Goal: Information Seeking & Learning: Find specific fact

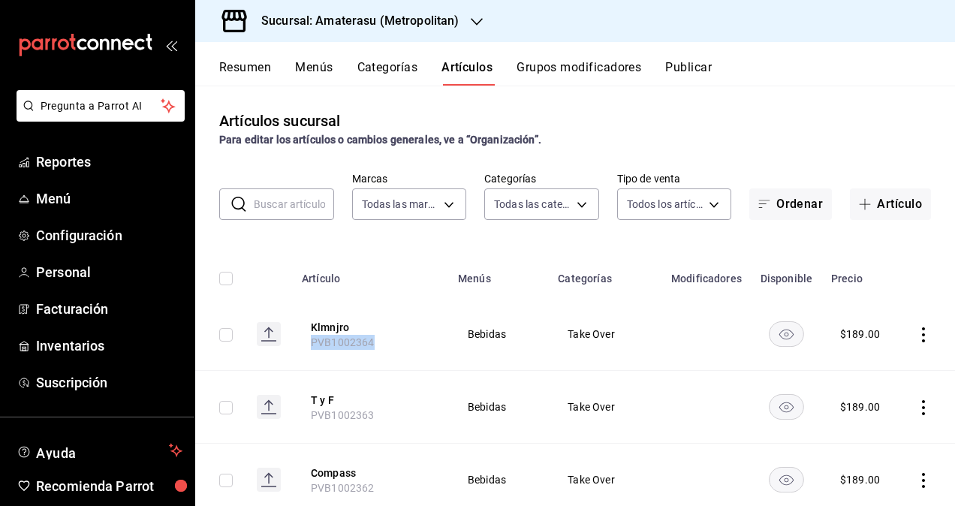
scroll to position [150, 0]
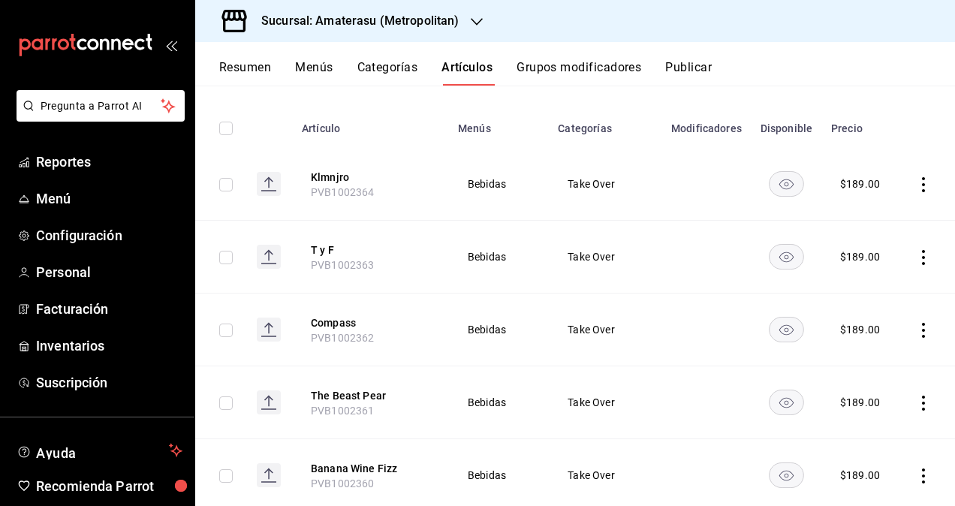
click at [247, 95] on div "Artículos sucursal Para editar los artículos o cambios generales, ve a “Organiz…" at bounding box center [575, 296] width 760 height 420
click at [476, 27] on icon "button" at bounding box center [477, 22] width 12 height 12
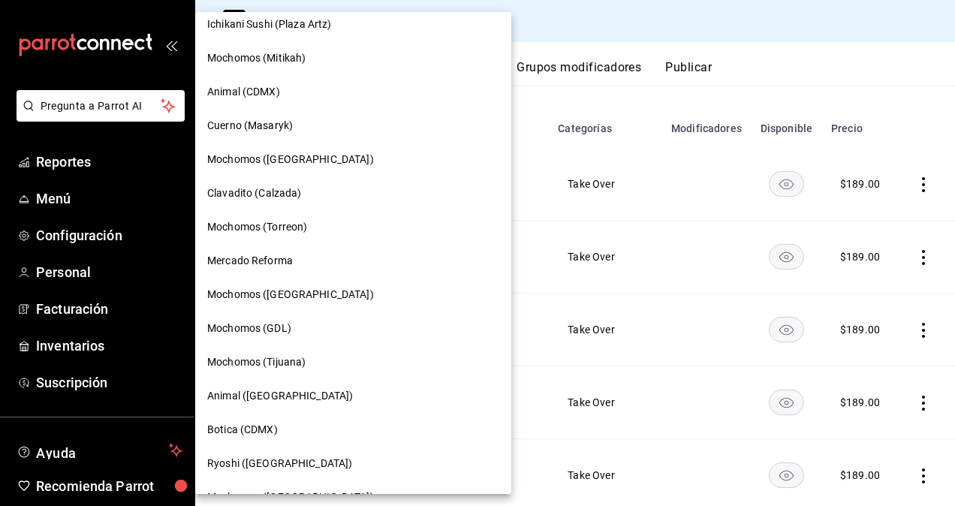
scroll to position [300, 0]
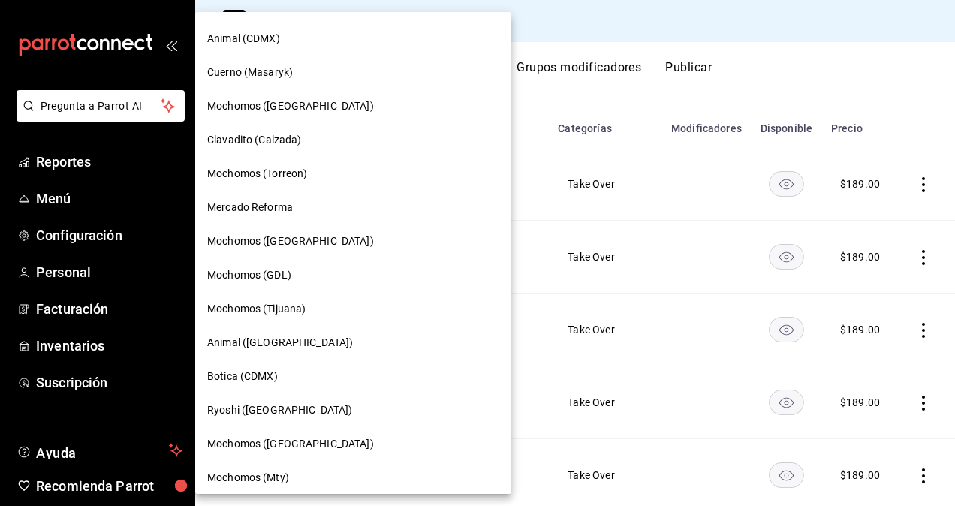
click at [301, 448] on span "Mochomos ([GEOGRAPHIC_DATA])" at bounding box center [290, 444] width 167 height 16
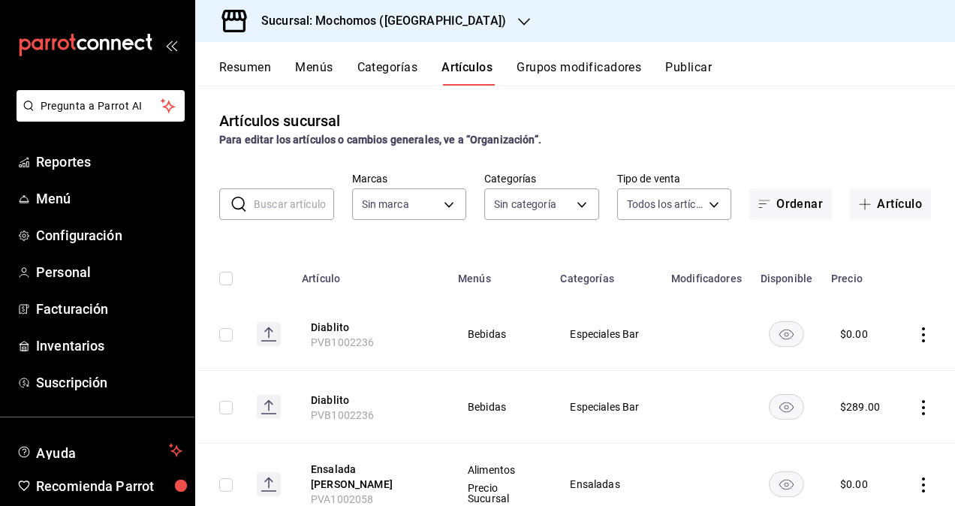
type input "b5f7db86-c3f3-4a8e-b99f-f293bc3b0450,ef28511d-5ee6-483a-9e98-10d431b114fe,2cfe5…"
type input "81a909d9-58c5-46d1-b07d-4106a63ec642"
click at [288, 197] on input "text" at bounding box center [294, 204] width 80 height 30
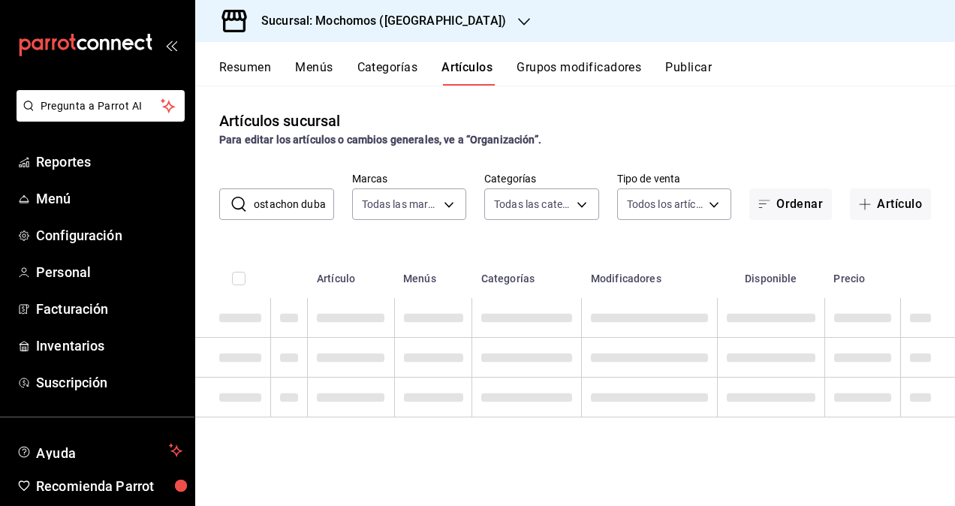
scroll to position [0, 12]
type input "mostachon dubai"
click at [644, 117] on div "Artículos sucursal Para editar los artículos o cambios generales, ve a “Organiz…" at bounding box center [575, 129] width 760 height 38
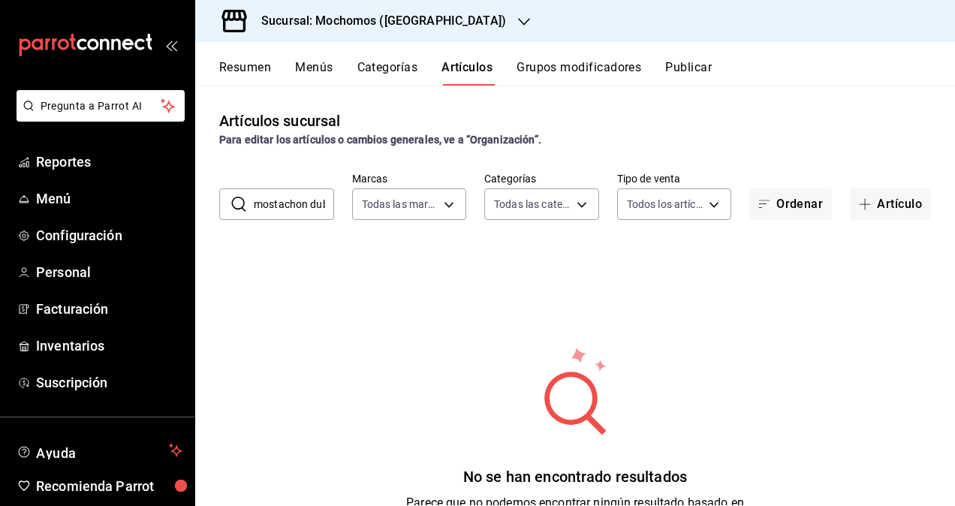
click at [291, 206] on input "mostachon dubai" at bounding box center [294, 204] width 80 height 30
type input "mostacho"
click at [592, 108] on div "Artículos sucursal Para editar los artículos o cambios generales, ve a “Organiz…" at bounding box center [575, 296] width 760 height 420
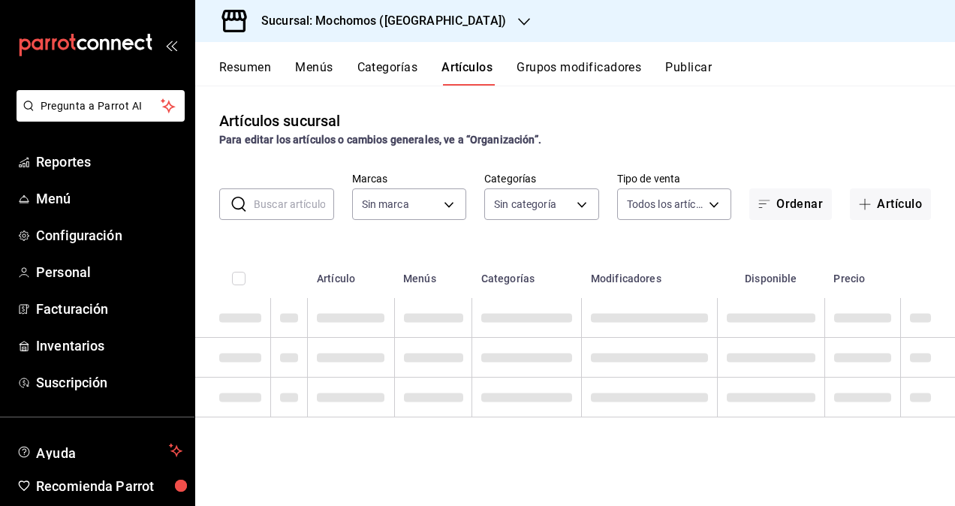
click at [599, 143] on div "Para editar los artículos o cambios generales, ve a “Organización”." at bounding box center [575, 140] width 712 height 16
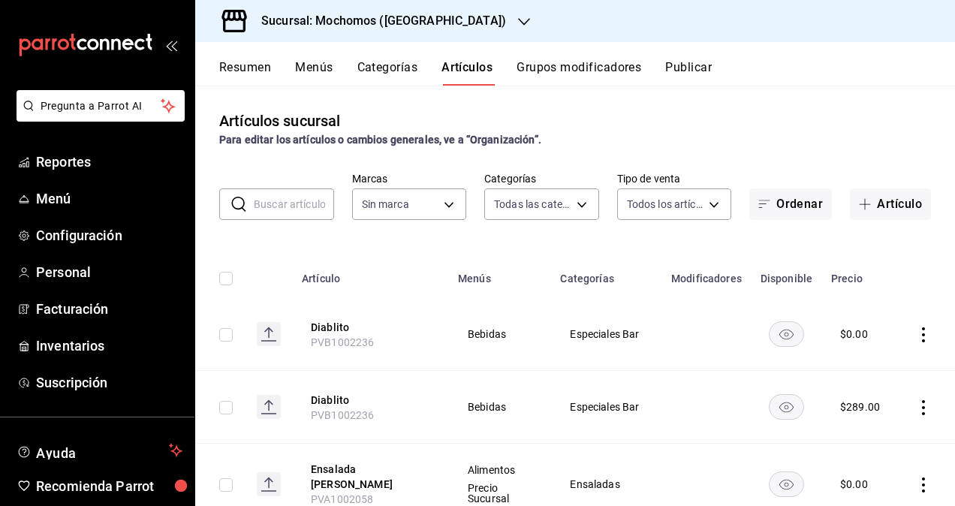
type input "b5f7db86-c3f3-4a8e-b99f-f293bc3b0450,ef28511d-5ee6-483a-9e98-10d431b114fe,2cfe5…"
click at [565, 207] on body "Pregunta a Parrot AI Reportes Menú Configuración Personal Facturación Inventari…" at bounding box center [477, 253] width 955 height 506
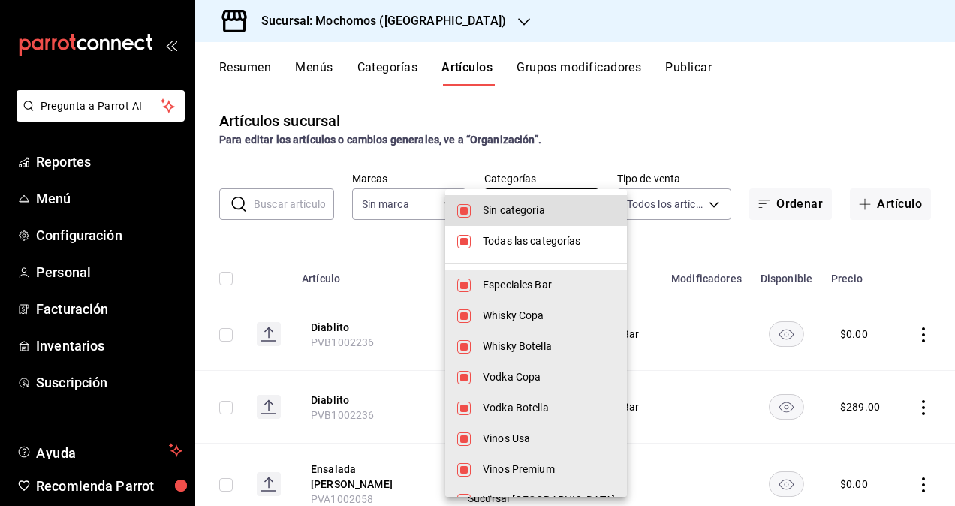
type input "81a909d9-58c5-46d1-b07d-4106a63ec642"
click at [500, 215] on span "Sin categoría" at bounding box center [549, 211] width 132 height 16
checkbox input "false"
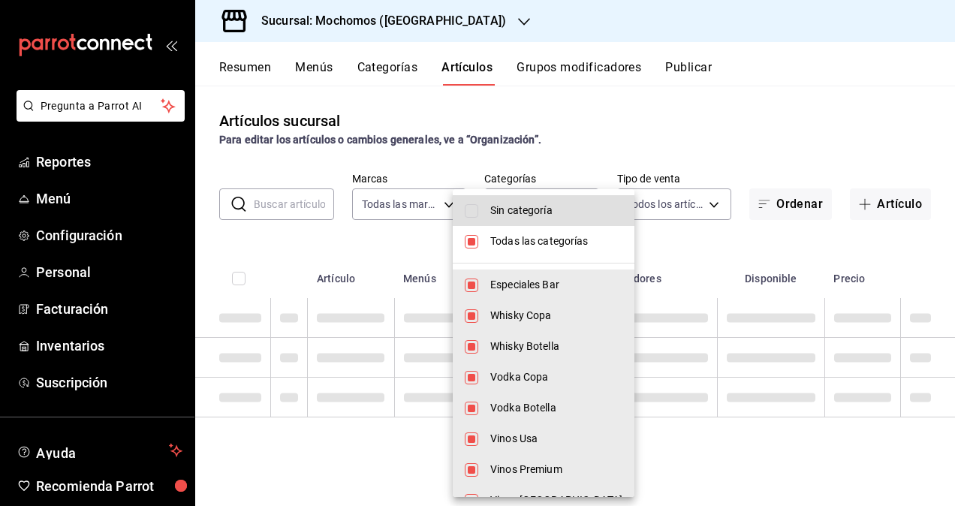
click at [526, 243] on span "Todas las categorías" at bounding box center [556, 241] width 132 height 16
checkbox input "false"
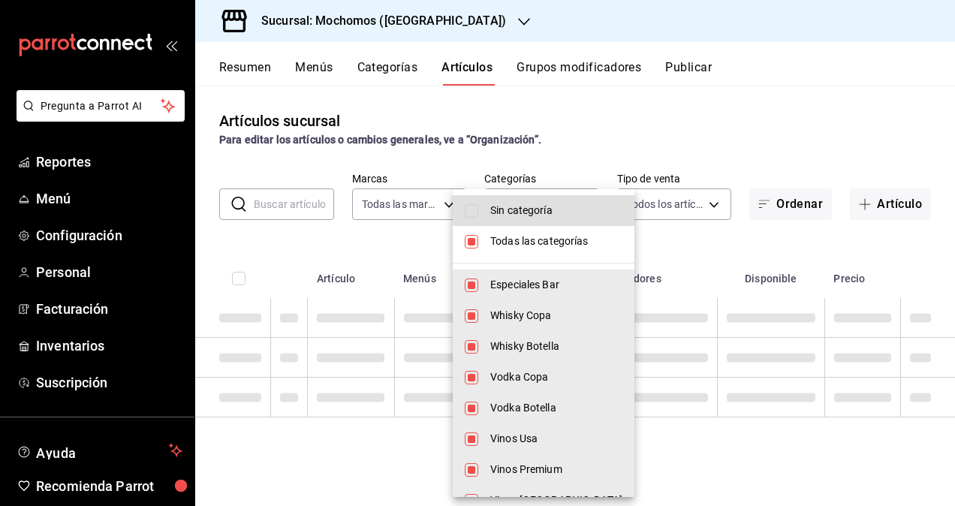
checkbox input "false"
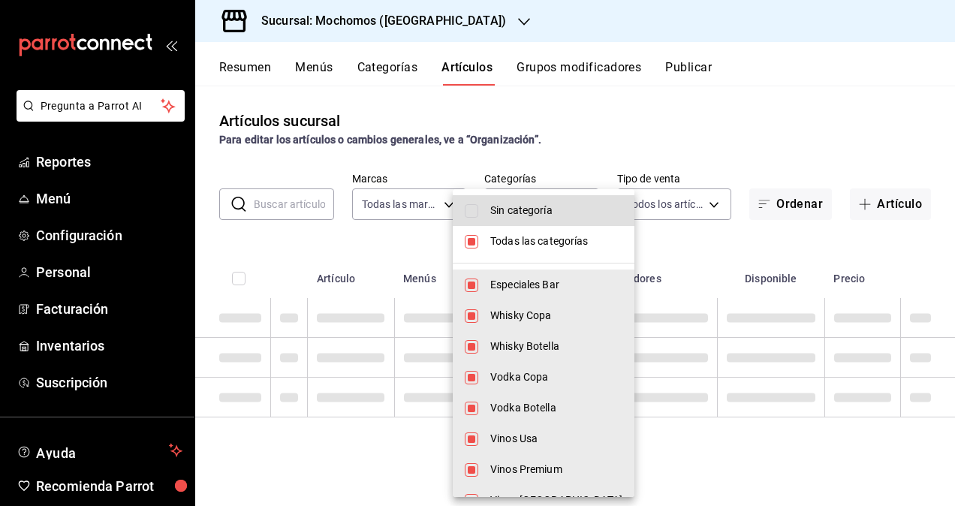
checkbox input "false"
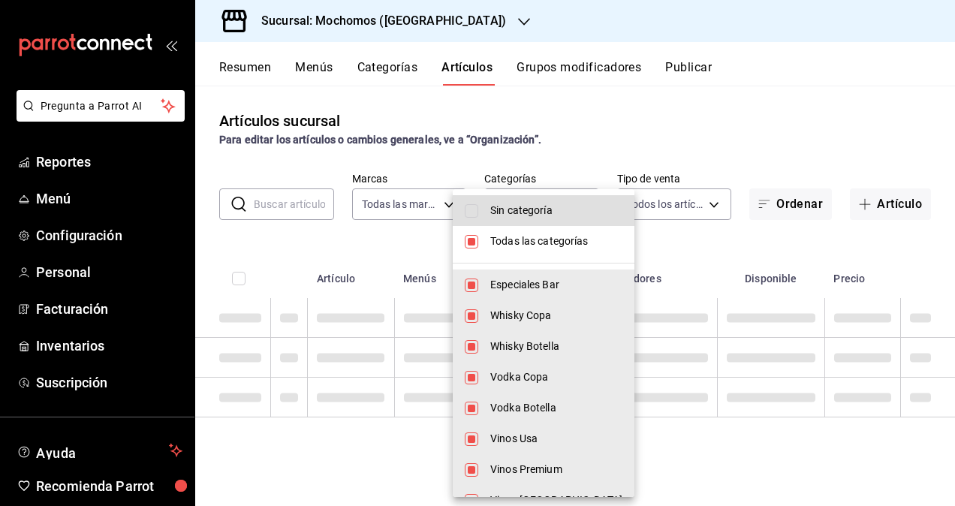
checkbox input "false"
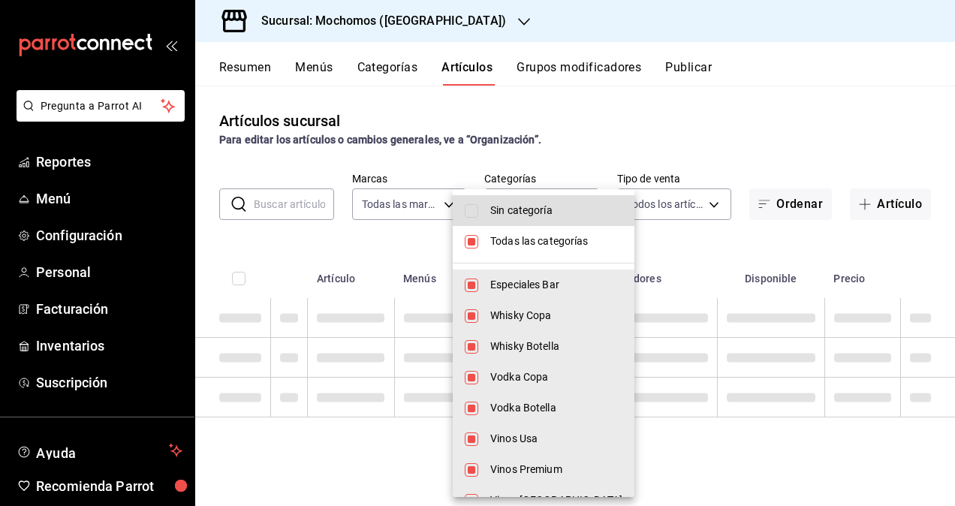
checkbox input "false"
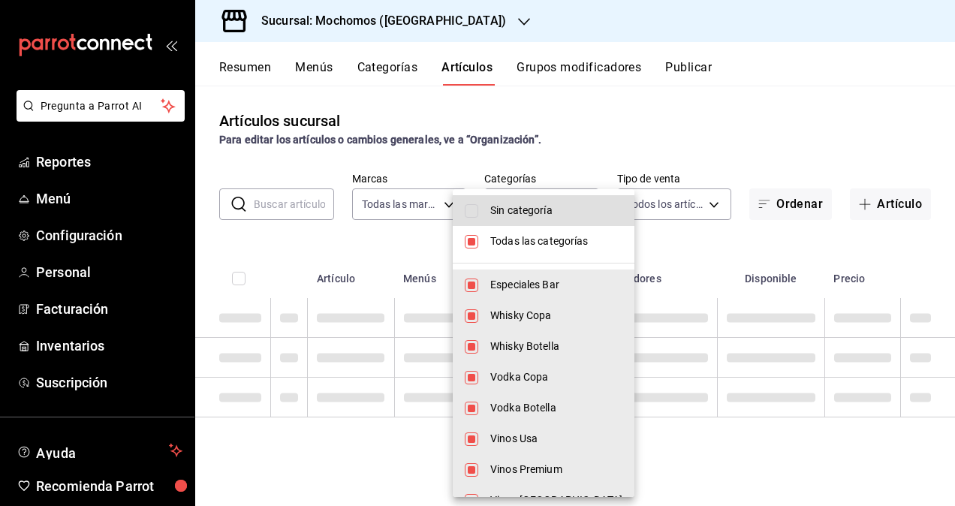
checkbox input "false"
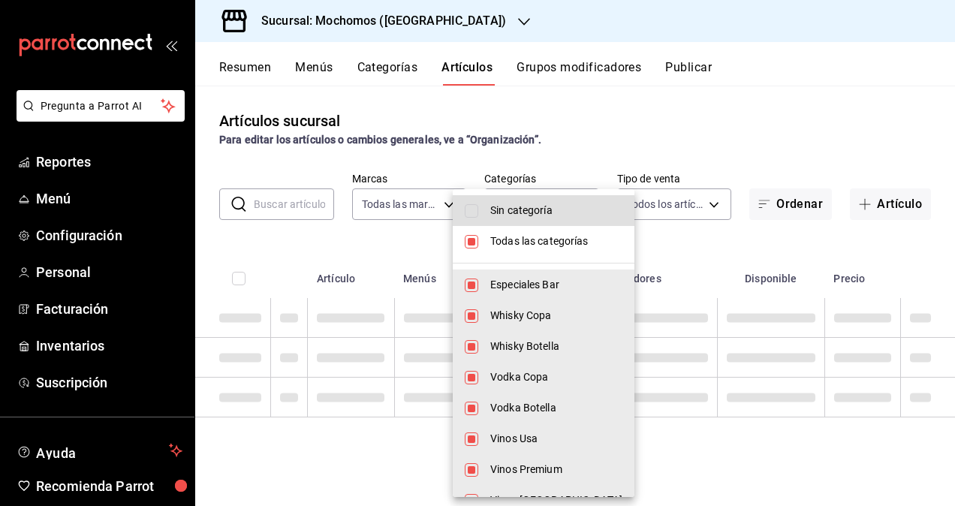
checkbox input "false"
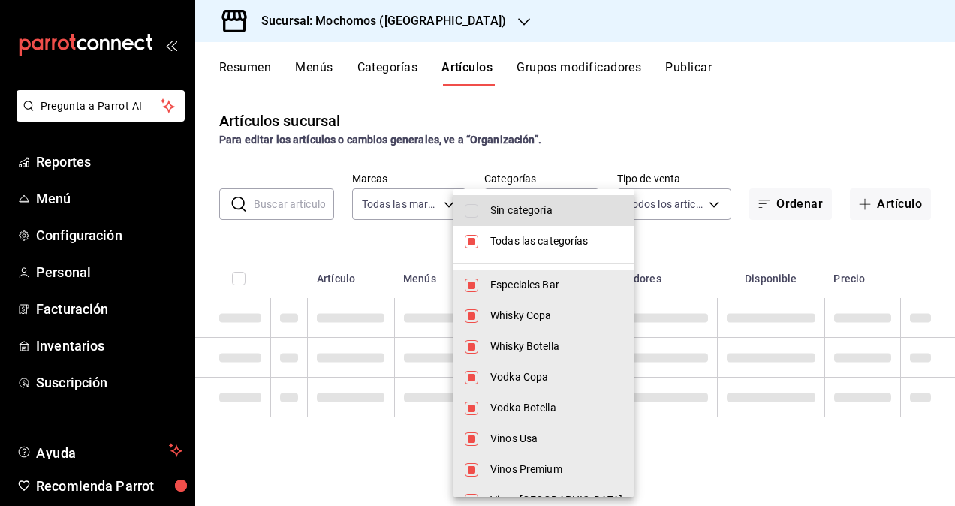
checkbox input "false"
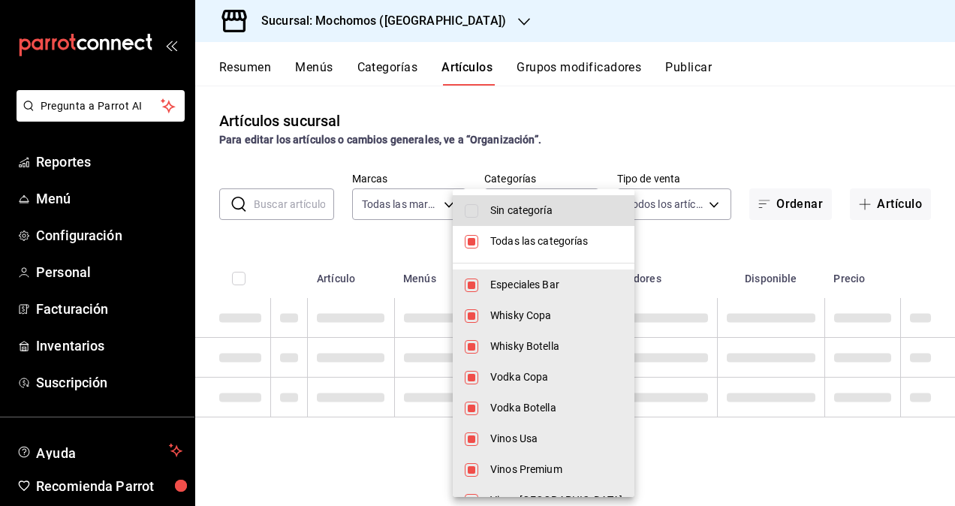
checkbox input "false"
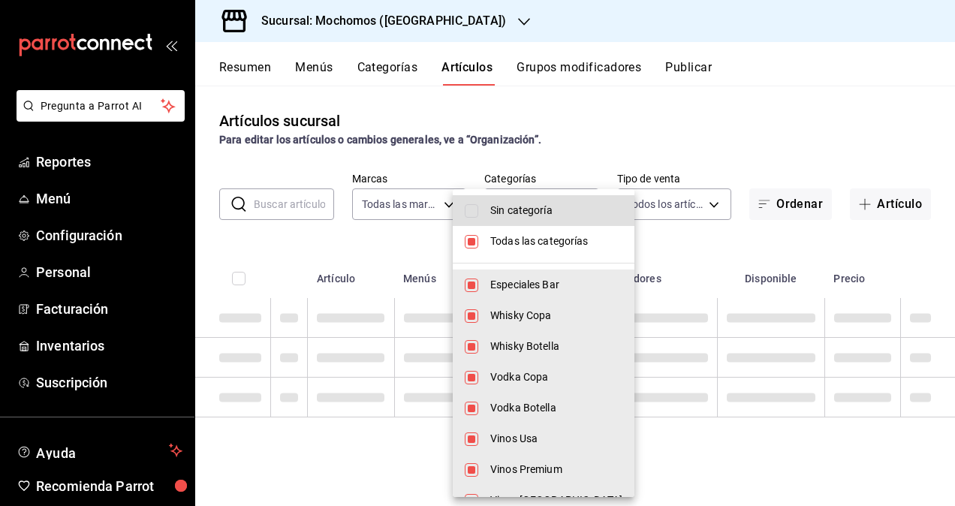
checkbox input "false"
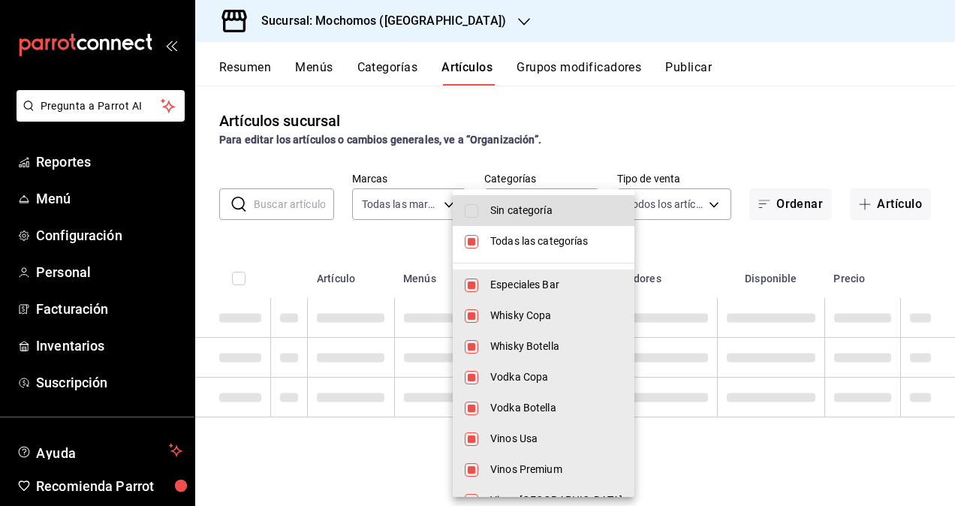
checkbox input "false"
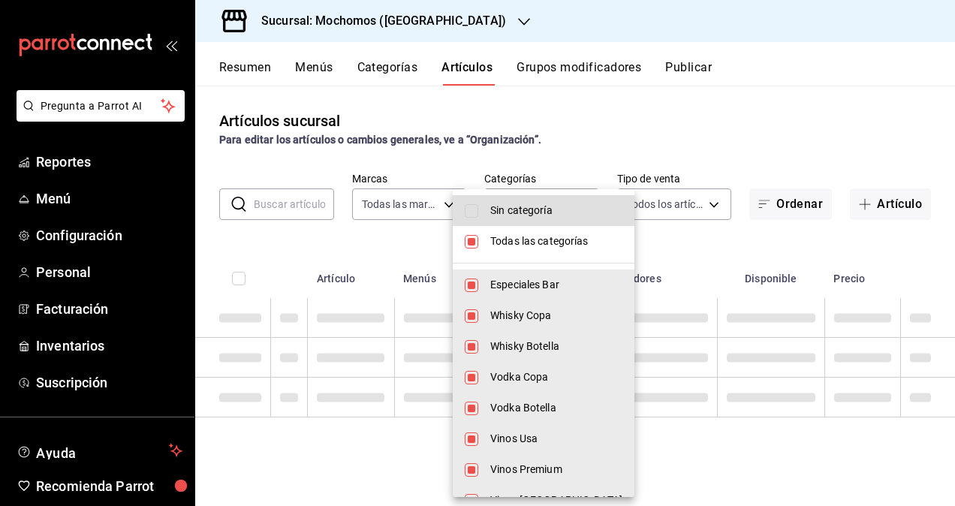
checkbox input "false"
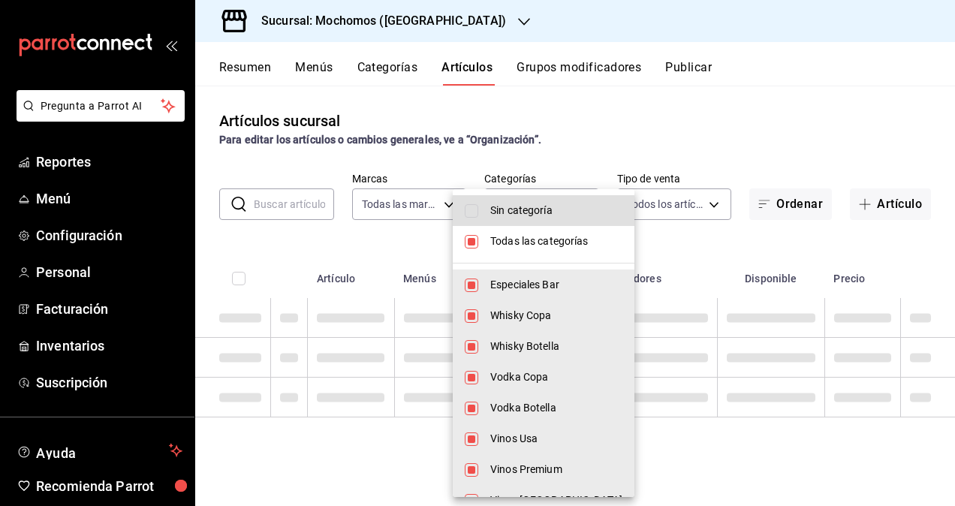
checkbox input "false"
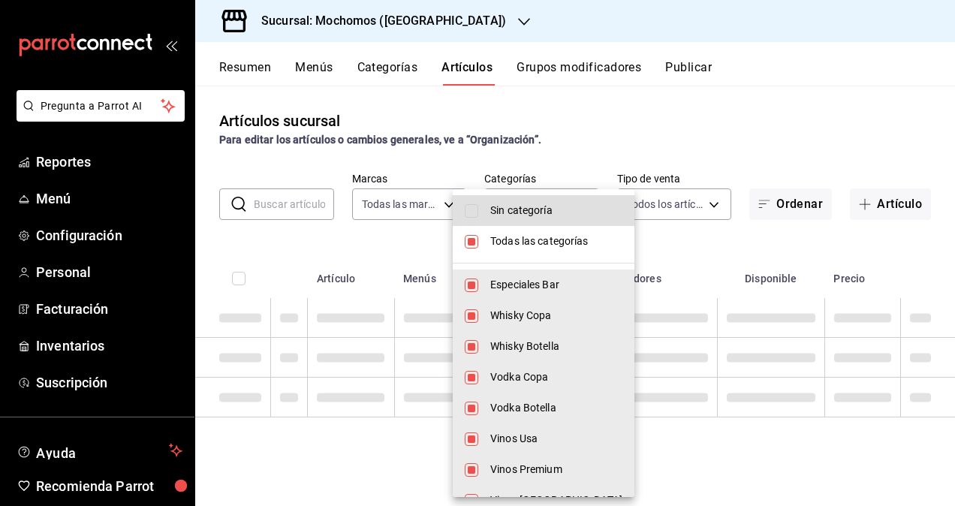
checkbox input "false"
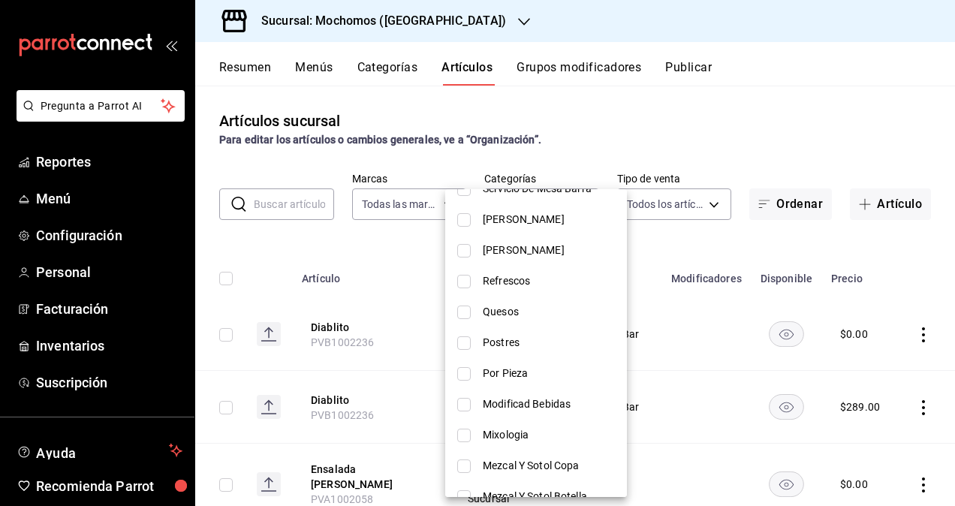
scroll to position [896, 0]
click at [646, 132] on div at bounding box center [477, 253] width 955 height 506
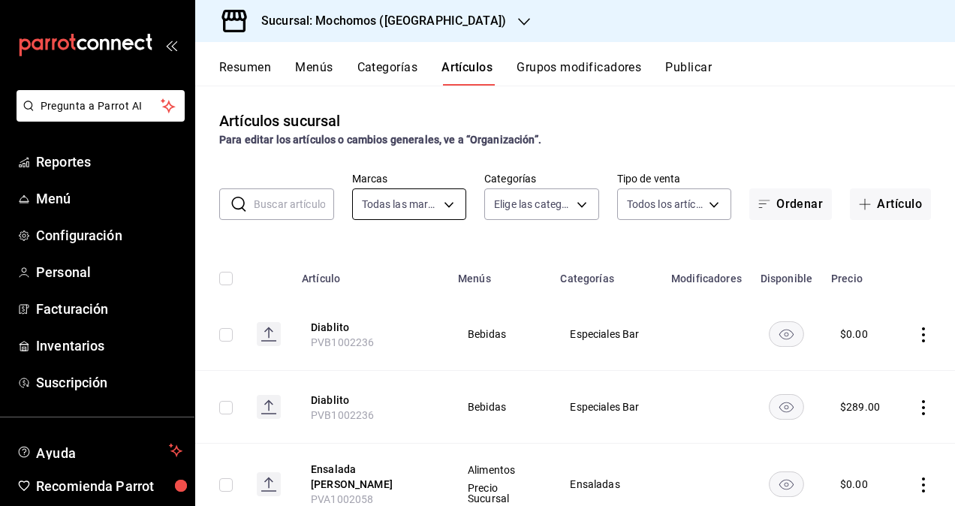
click at [432, 201] on body "Pregunta a Parrot AI Reportes Menú Configuración Personal Facturación Inventari…" at bounding box center [477, 253] width 955 height 506
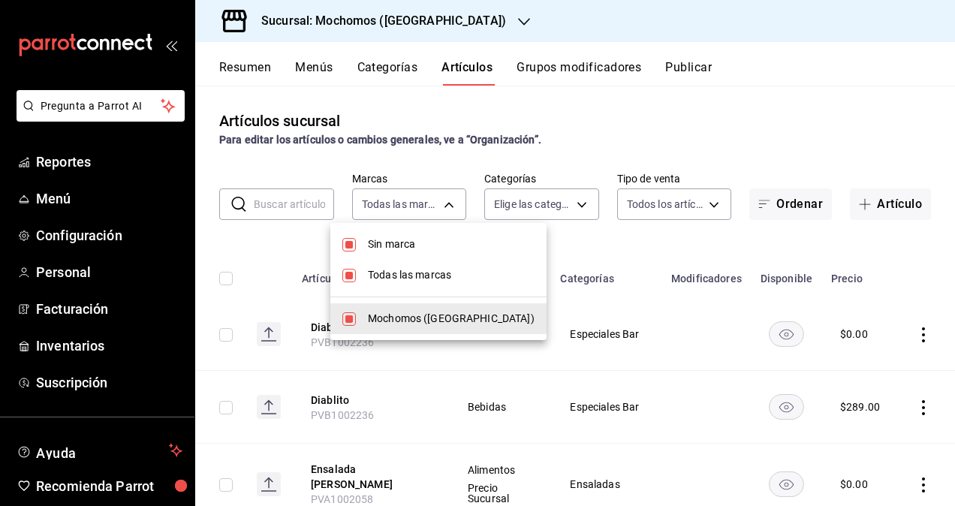
click at [617, 144] on div at bounding box center [477, 253] width 955 height 506
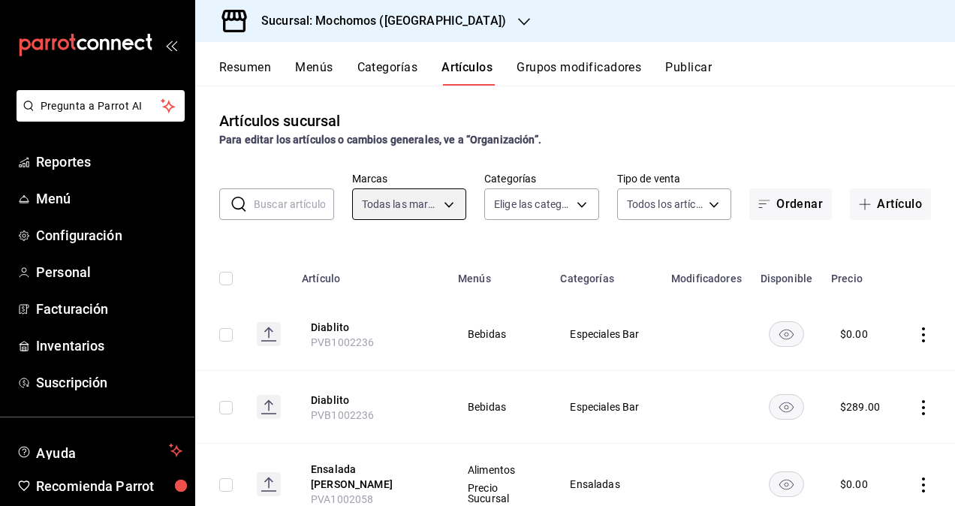
scroll to position [375, 0]
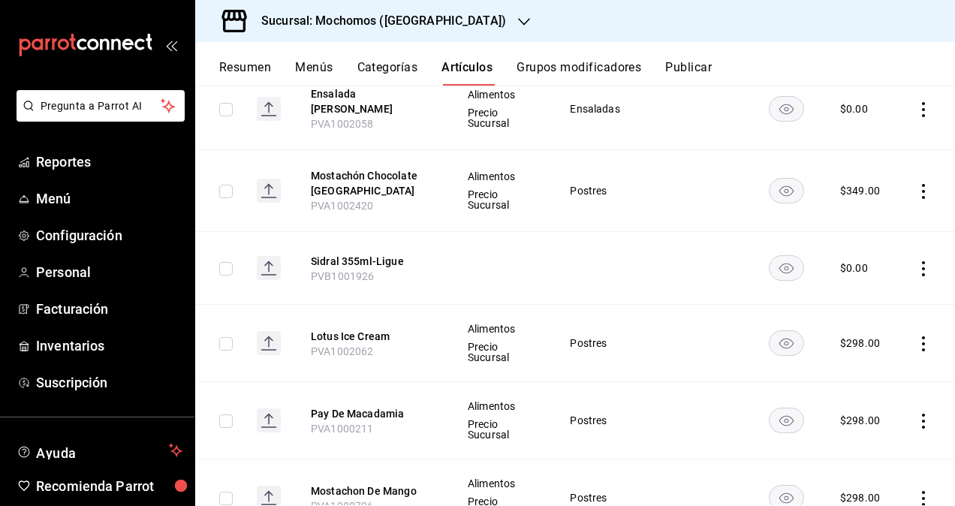
click at [356, 200] on span "PVA1002420" at bounding box center [342, 206] width 63 height 12
copy span "PVA1002420"
click at [345, 209] on span "PVA1002420" at bounding box center [342, 206] width 63 height 12
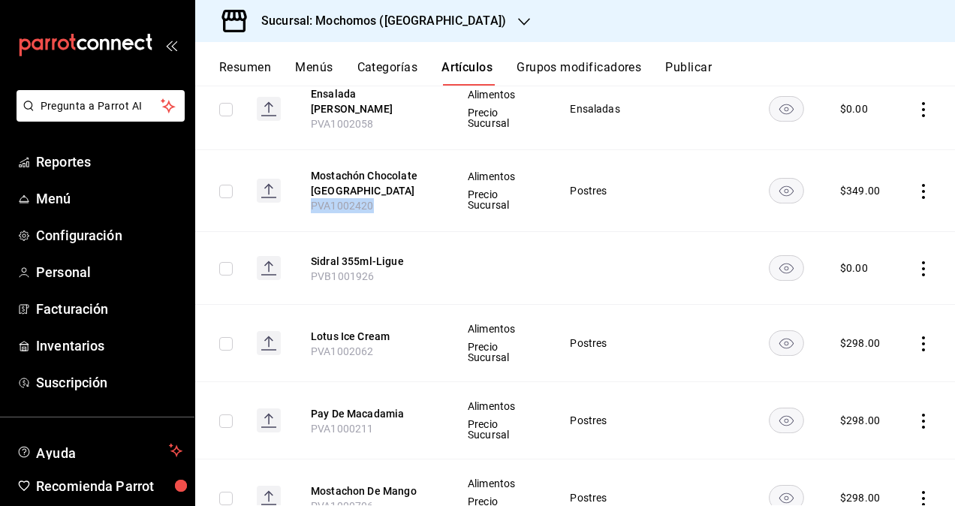
click at [345, 209] on span "PVA1002420" at bounding box center [342, 206] width 63 height 12
click at [417, 20] on h3 "Sucursal: Mochomos ([GEOGRAPHIC_DATA])" at bounding box center [377, 21] width 257 height 18
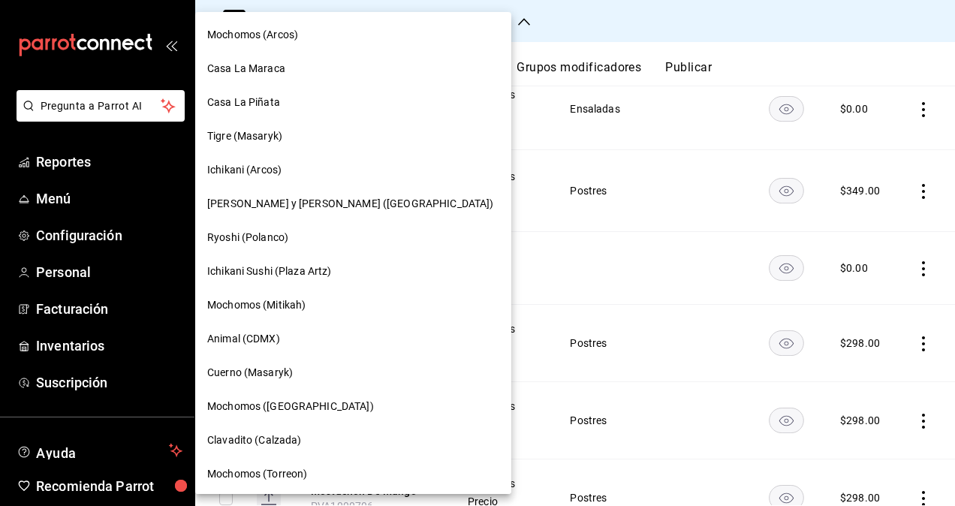
click at [293, 413] on span "Mochomos ([GEOGRAPHIC_DATA])" at bounding box center [290, 407] width 167 height 16
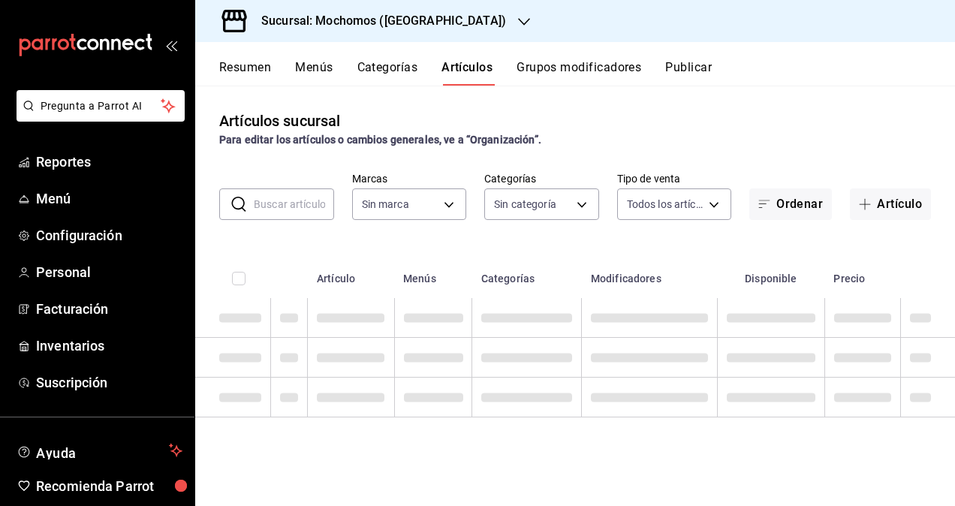
click at [281, 211] on input "text" at bounding box center [294, 204] width 80 height 30
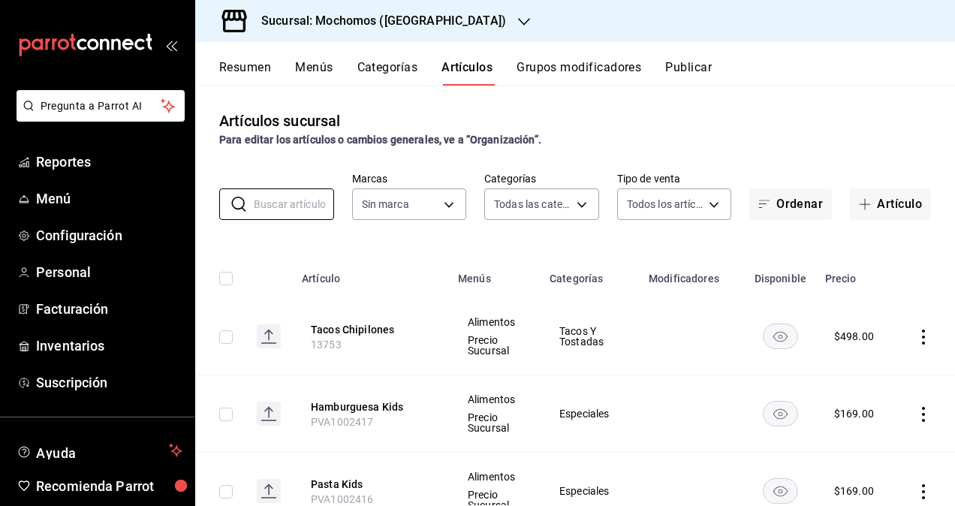
type input "357a9704-c999-4c63-af81-0c25438b67b5,a93eec79-672f-49c2-b1cd-14f211909374,5e983…"
type input "65eb7388-82e4-42fa-8caf-680550c77e6f"
click at [310, 198] on input "text" at bounding box center [294, 204] width 80 height 30
paste input "PVA1002420"
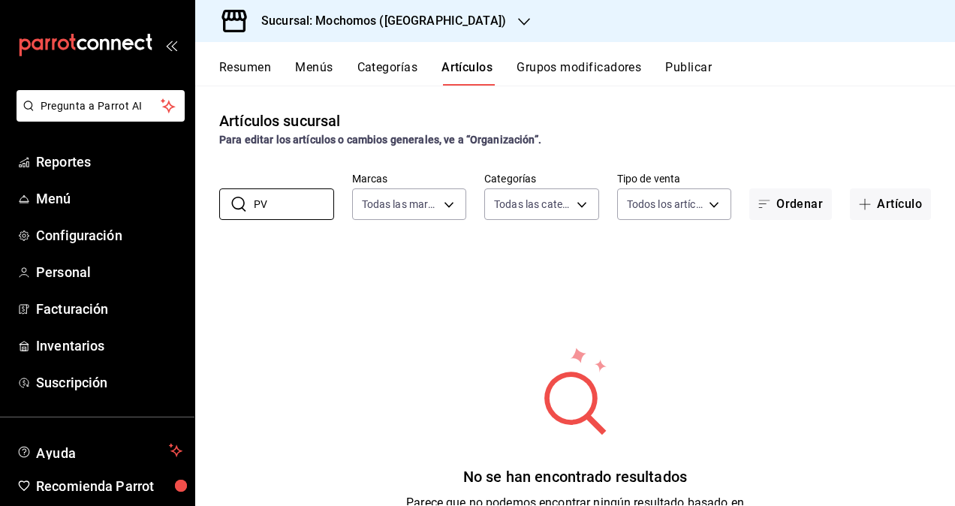
type input "P"
type input "mostacho"
click at [590, 140] on div "Para editar los artículos o cambios generales, ve a “Organización”." at bounding box center [575, 140] width 712 height 16
click at [314, 209] on input "mostacho" at bounding box center [294, 204] width 80 height 30
click at [641, 127] on div "Artículos sucursal Para editar los artículos o cambios generales, ve a “Organiz…" at bounding box center [575, 129] width 760 height 38
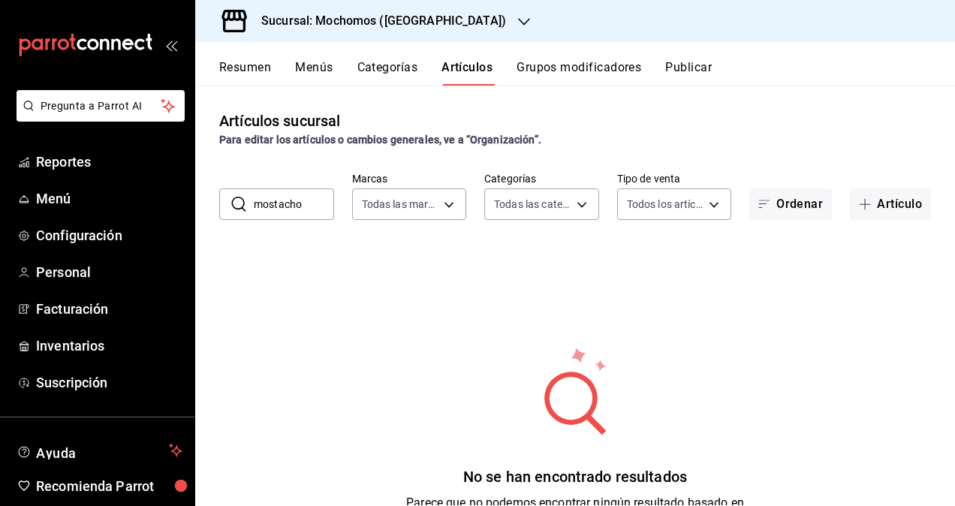
click at [655, 134] on div "Para editar los artículos o cambios generales, ve a “Organización”." at bounding box center [575, 140] width 712 height 16
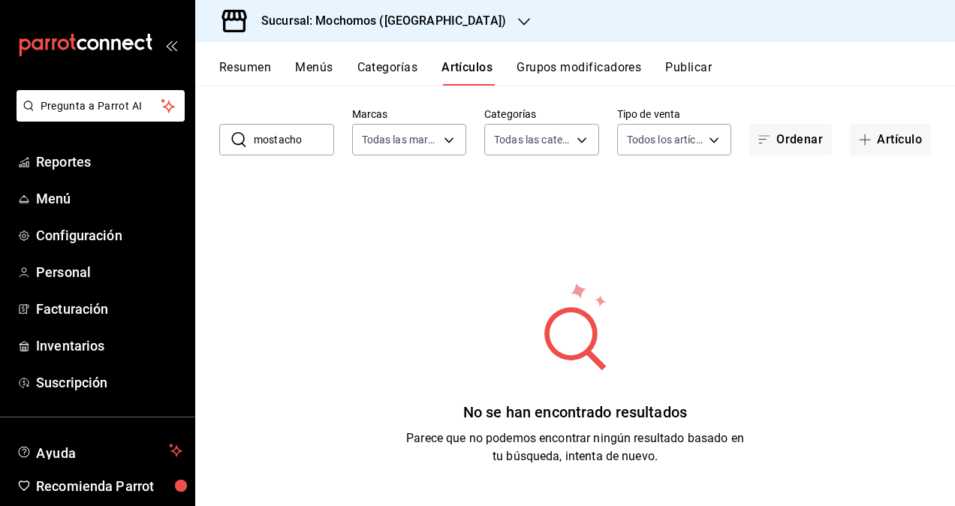
scroll to position [0, 0]
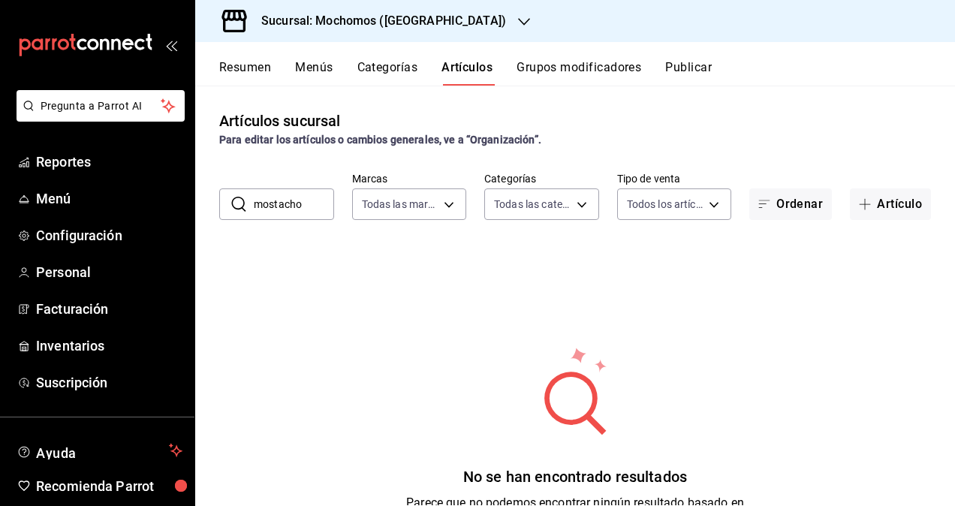
click at [617, 140] on div "Para editar los artículos o cambios generales, ve a “Organización”." at bounding box center [575, 140] width 712 height 16
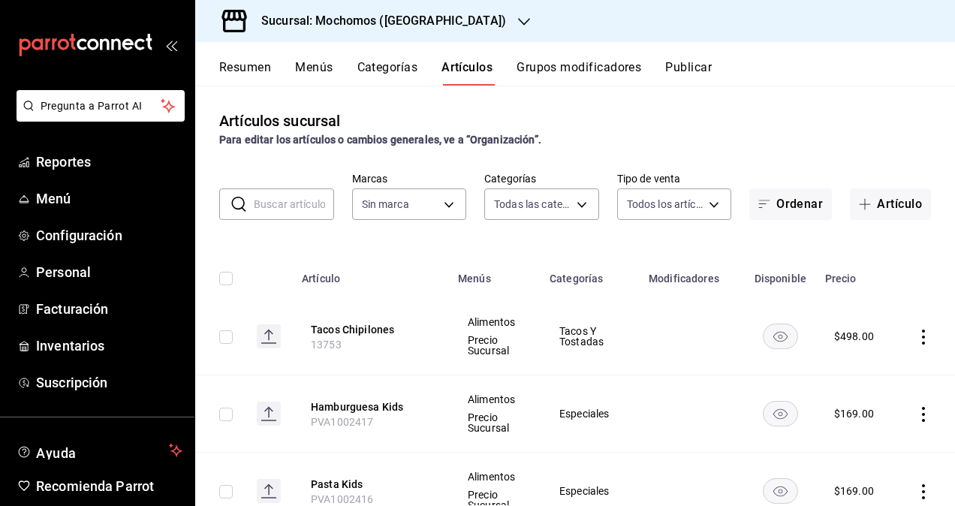
type input "357a9704-c999-4c63-af81-0c25438b67b5,a93eec79-672f-49c2-b1cd-14f211909374,5e983…"
click at [282, 208] on input "text" at bounding box center [294, 204] width 80 height 30
type input "65eb7388-82e4-42fa-8caf-680550c77e6f"
paste input "PVA1002420"
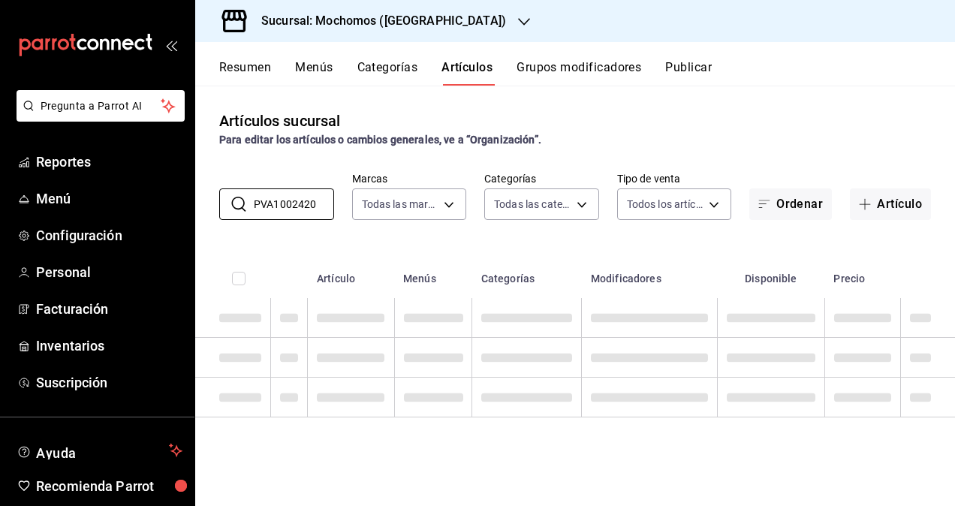
type input "PVA1002420"
click at [605, 150] on div "Artículos sucursal Para editar los artículos o cambios generales, ve a “Organiz…" at bounding box center [575, 296] width 760 height 420
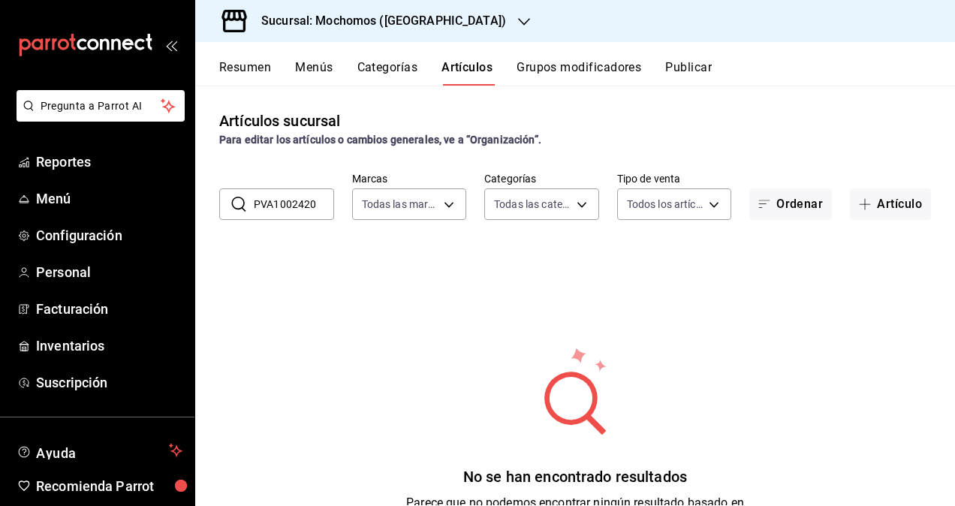
click at [319, 206] on input "PVA1002420" at bounding box center [294, 204] width 80 height 30
click at [397, 18] on h3 "Sucursal: Mochomos (Puebla)" at bounding box center [377, 21] width 257 height 18
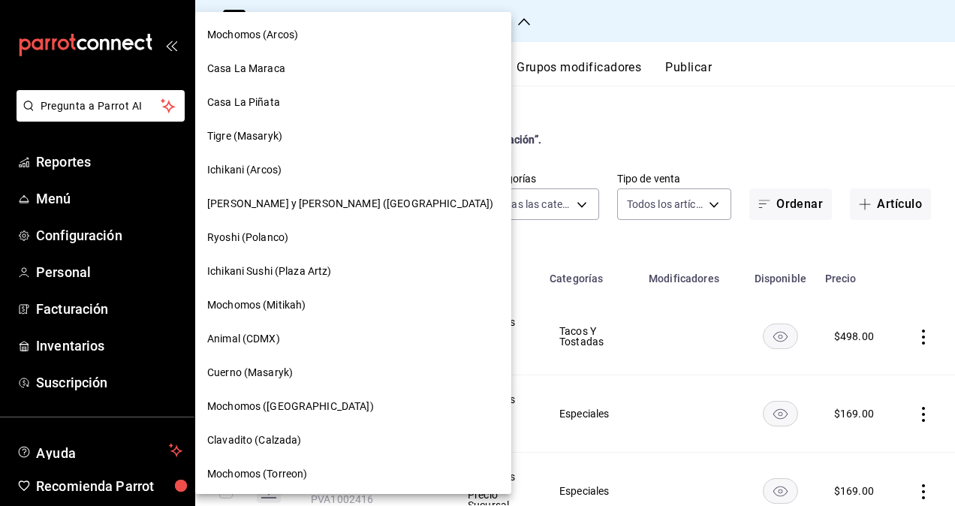
click at [261, 38] on span "Mochomos (Arcos)" at bounding box center [252, 35] width 91 height 16
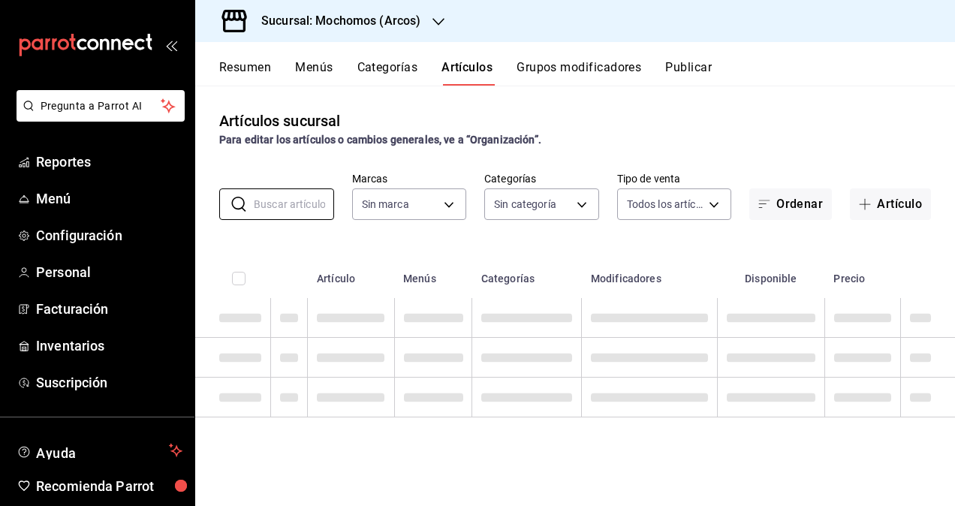
click at [270, 209] on input "text" at bounding box center [294, 204] width 80 height 30
click at [300, 163] on div "Artículos sucursal Para editar los artículos o cambios generales, ve a “Organiz…" at bounding box center [575, 296] width 760 height 420
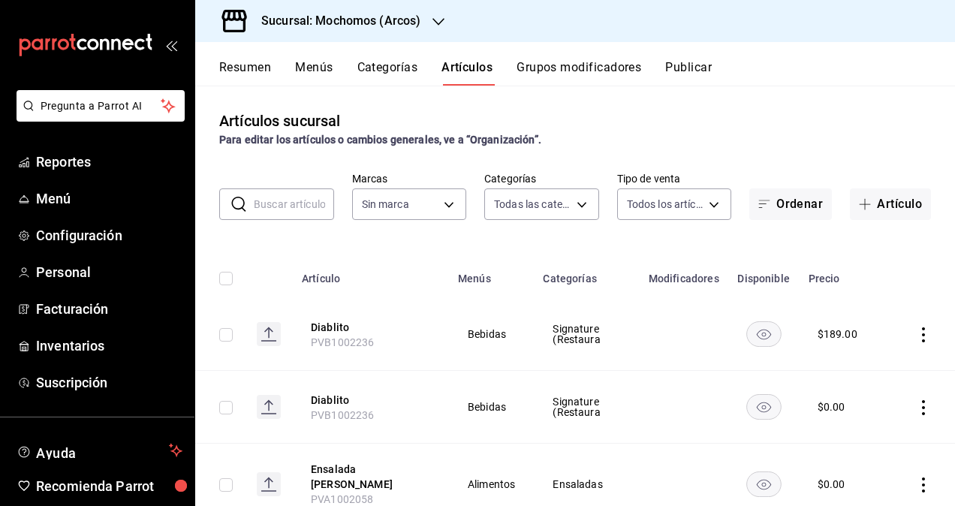
type input "7597c5c0-c189-439a-a9b1-46cc8ee7ac78,78dcea9d-0226-4a72-8dbe-4ec0b47d6941,3e6ec…"
click at [305, 209] on input "text" at bounding box center [294, 204] width 80 height 30
paste input "PVA1002420"
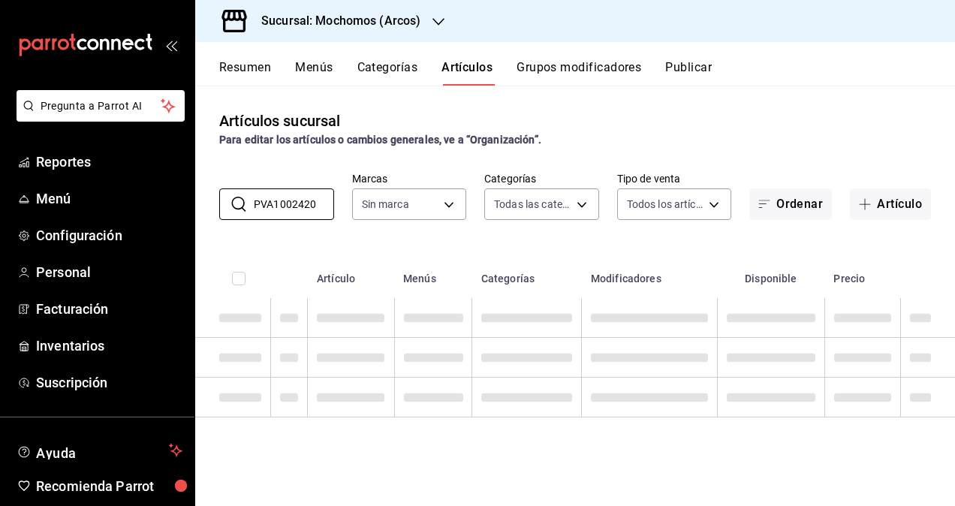
type input "PVA1002420"
click at [616, 140] on div "Para editar los artículos o cambios generales, ve a “Organización”." at bounding box center [575, 140] width 712 height 16
type input "dd36a3dd-8c35-4563-bc3a-0ae6137ce787"
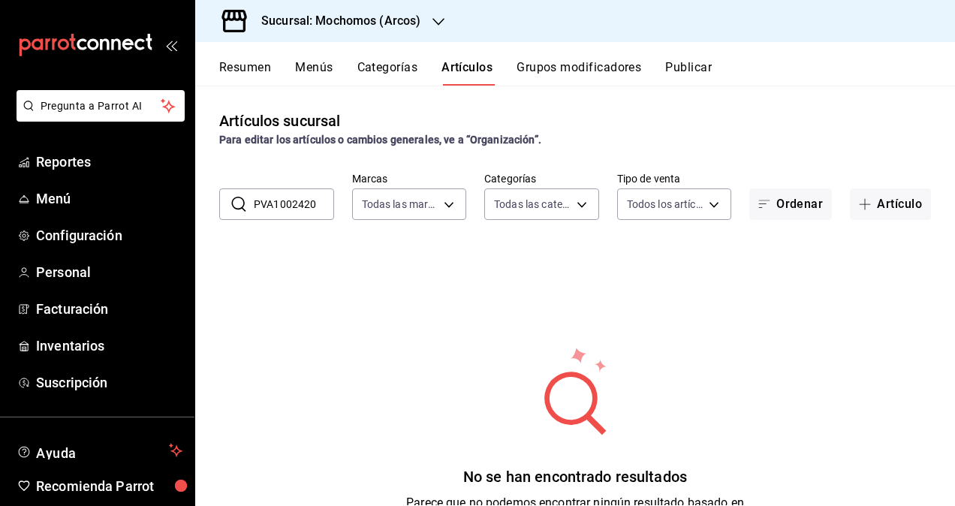
click at [326, 14] on h3 "Sucursal: Mochomos (Arcos)" at bounding box center [334, 21] width 171 height 18
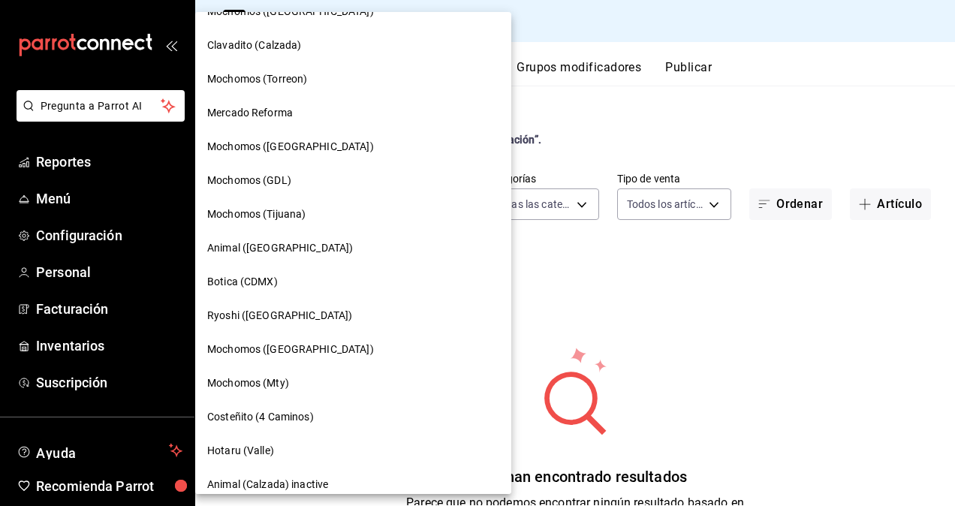
scroll to position [450, 0]
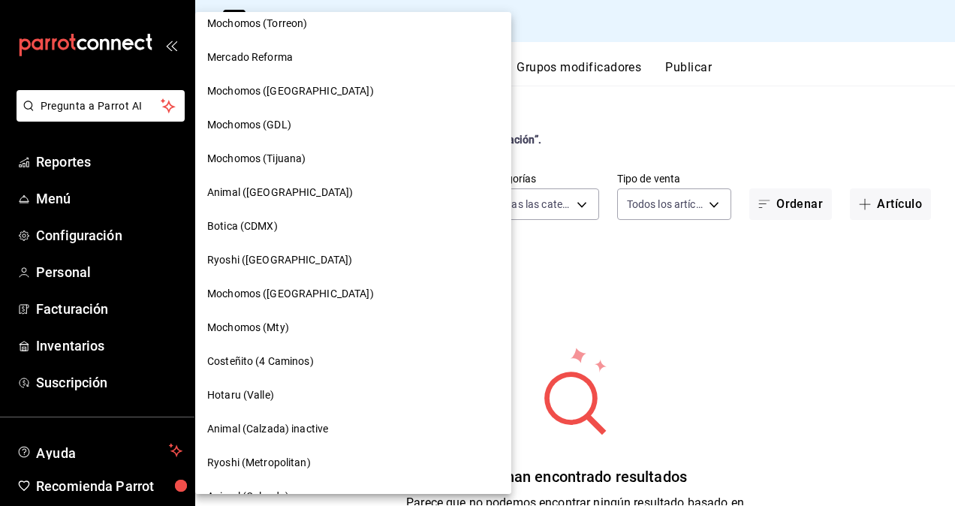
click at [268, 294] on span "Mochomos ([GEOGRAPHIC_DATA])" at bounding box center [290, 294] width 167 height 16
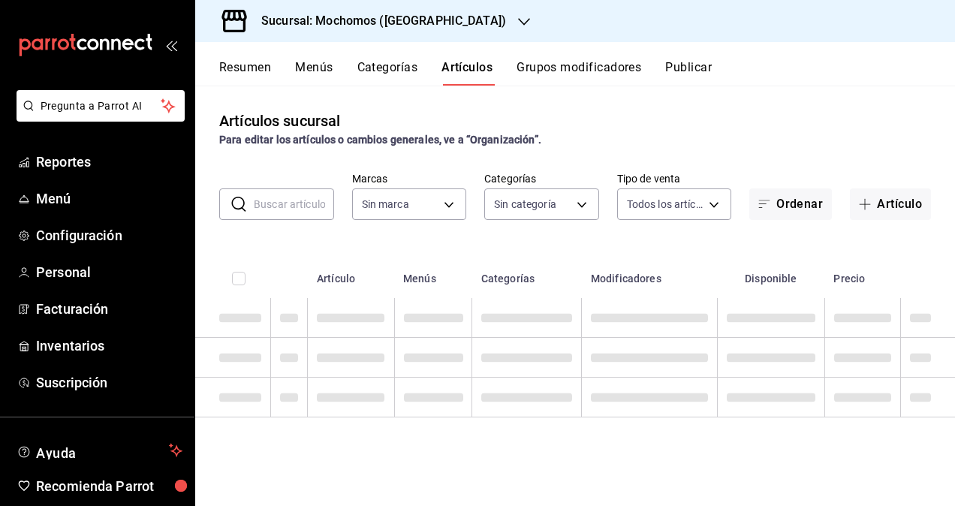
click at [651, 127] on div "Artículos sucursal Para editar los artículos o cambios generales, ve a “Organiz…" at bounding box center [575, 129] width 760 height 38
type input "b5f7db86-c3f3-4a8e-b99f-f293bc3b0450,ef28511d-5ee6-483a-9e98-10d431b114fe,2cfe5…"
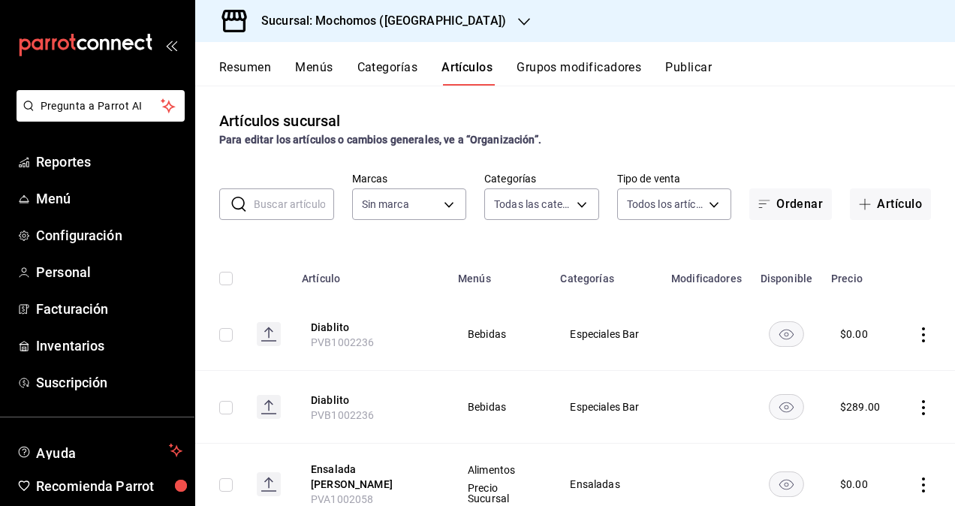
click at [289, 210] on input "text" at bounding box center [294, 204] width 80 height 30
paste input "PVA1002420"
type input "PVA1002420"
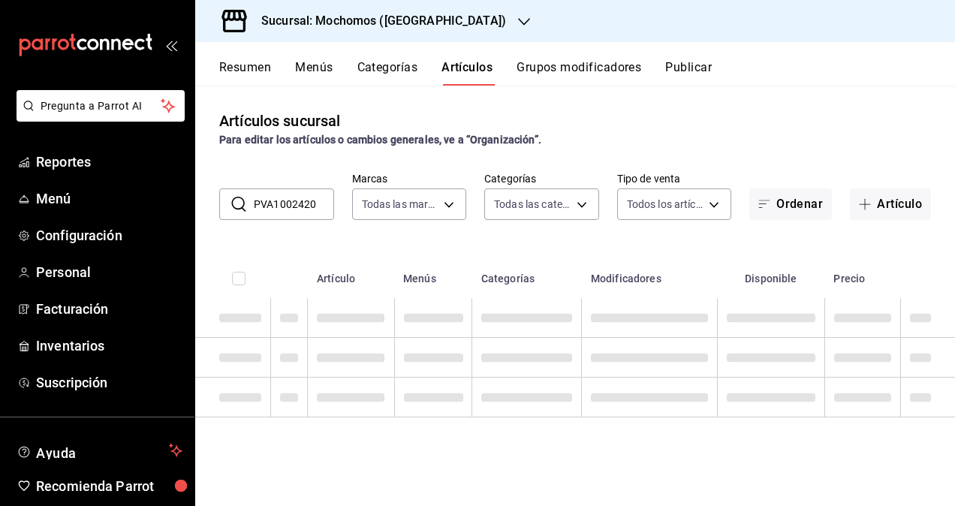
type input "81a909d9-58c5-46d1-b07d-4106a63ec642"
type input "PVA1002420"
click at [617, 137] on div "Para editar los artículos o cambios generales, ve a “Organización”." at bounding box center [575, 140] width 712 height 16
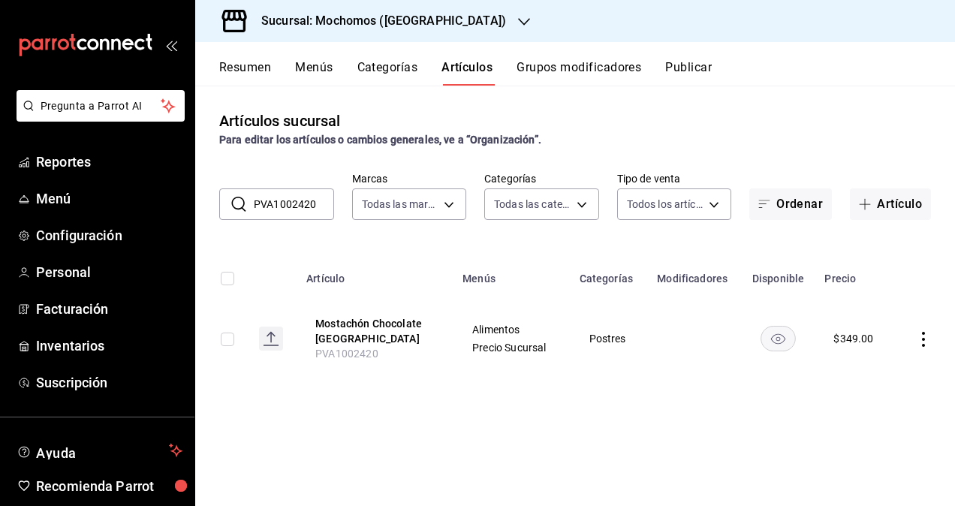
click at [110, 44] on icon "mailbox folders" at bounding box center [85, 45] width 135 height 23
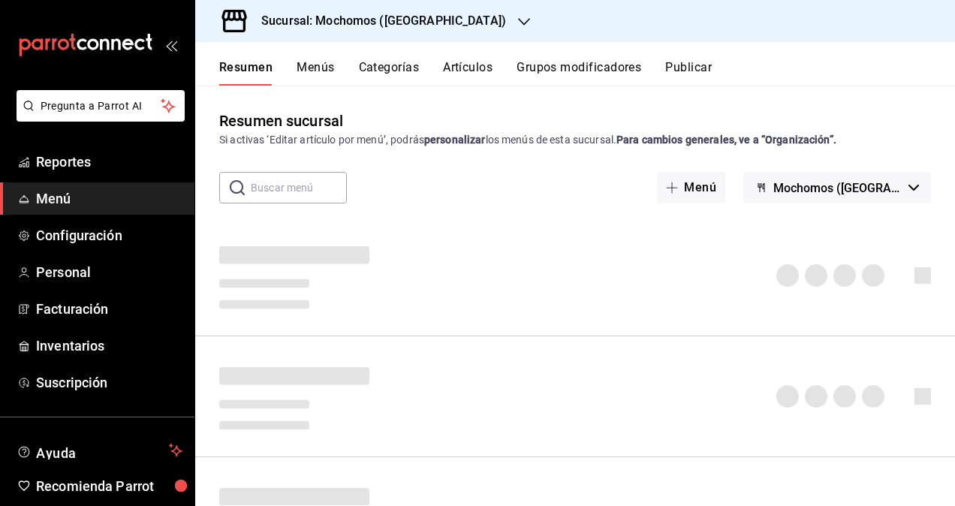
click at [405, 17] on h3 "Sucursal: Mochomos ([GEOGRAPHIC_DATA])" at bounding box center [377, 21] width 257 height 18
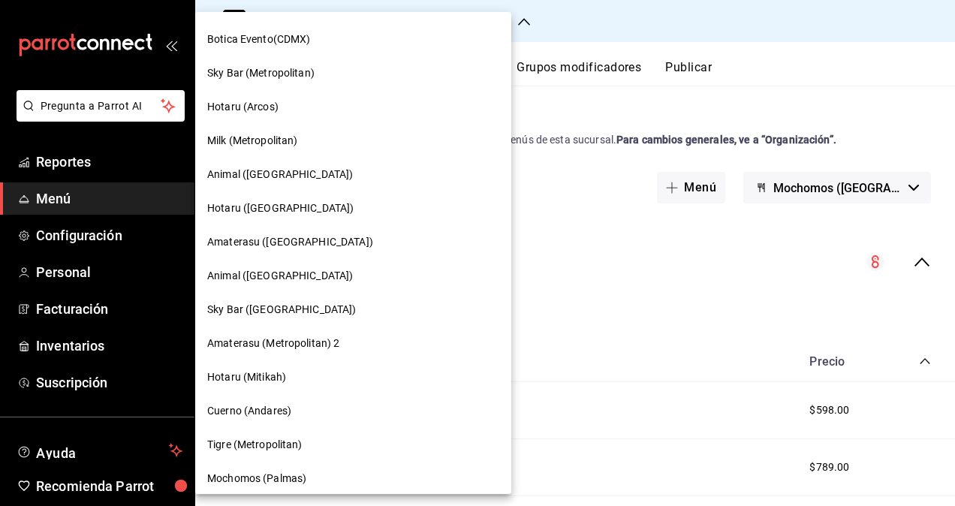
scroll to position [1185, 0]
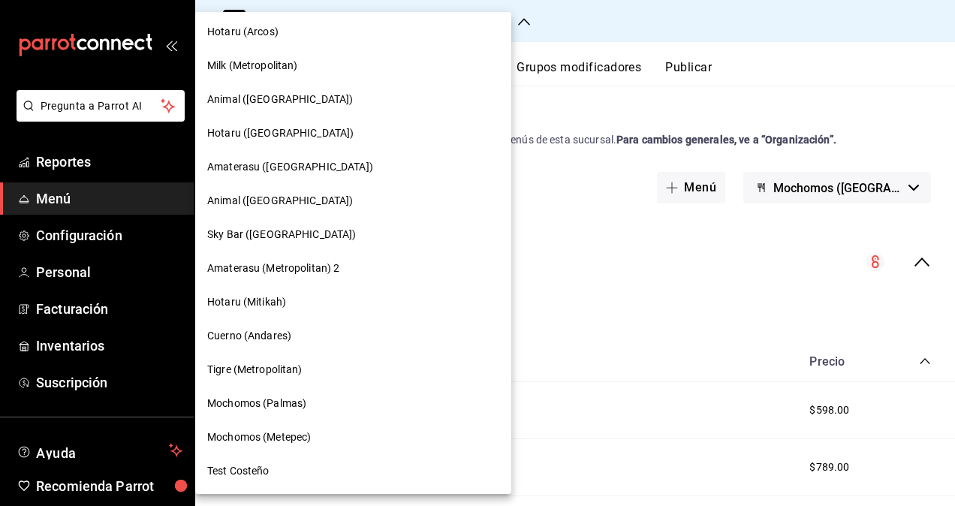
click at [283, 431] on span "Mochomos (Metepec)" at bounding box center [259, 437] width 104 height 16
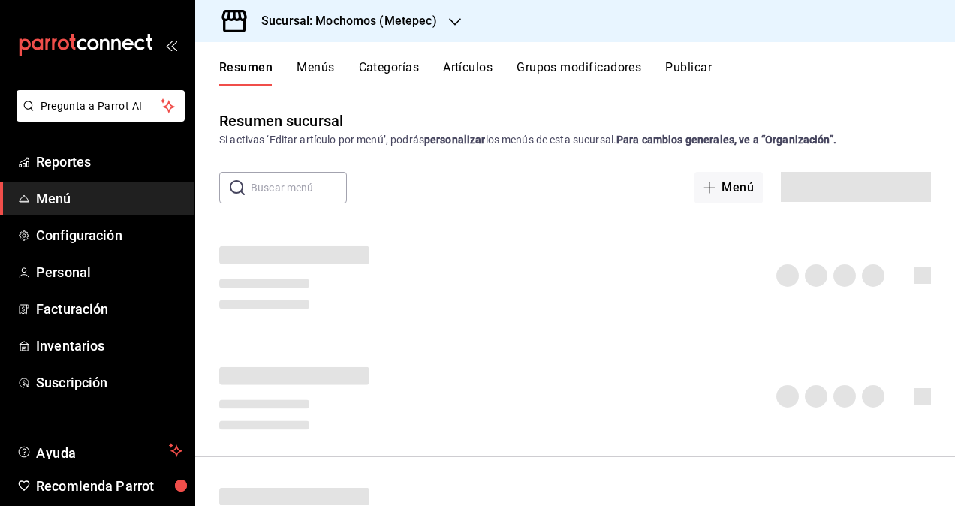
click at [465, 69] on button "Artículos" at bounding box center [468, 73] width 50 height 26
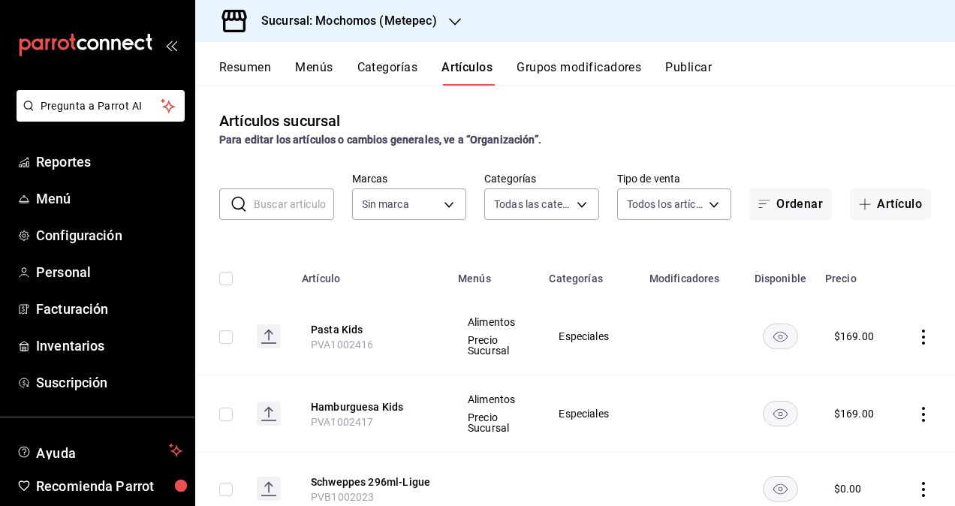
type input "c9cbc288-c827-488d-81f5-370afefb1912,46081463-7037-4dd2-a9ab-e56ff6a8fa7c,bf958…"
type input "2365f74e-aa6b-4392-bdf2-72765591bddf"
click at [288, 212] on input "text" at bounding box center [294, 204] width 80 height 30
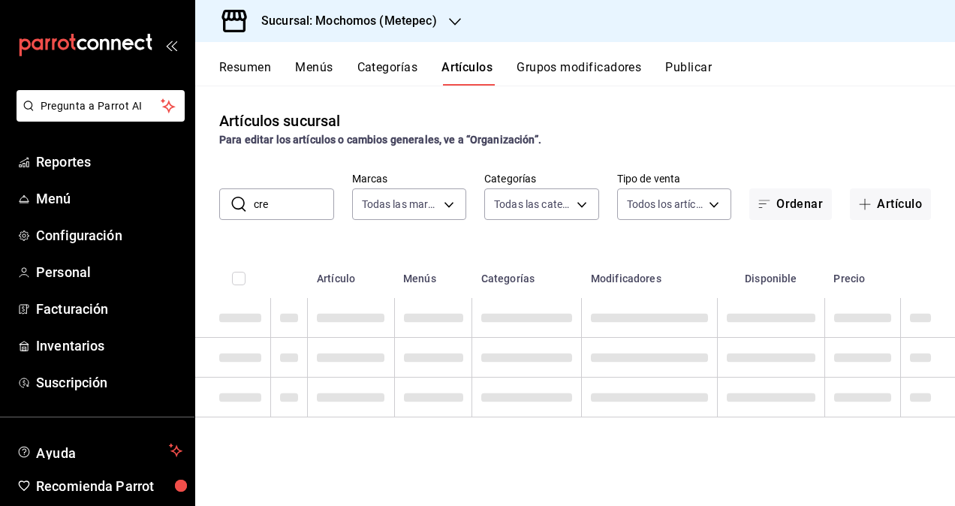
type input "creyente"
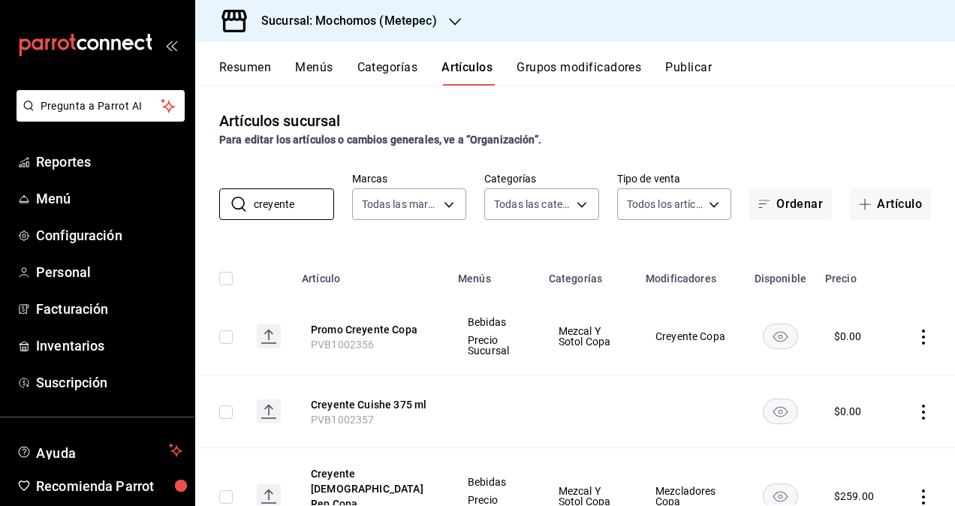
click at [345, 417] on span "PVB1002357" at bounding box center [343, 420] width 64 height 12
copy span "PVB1002357"
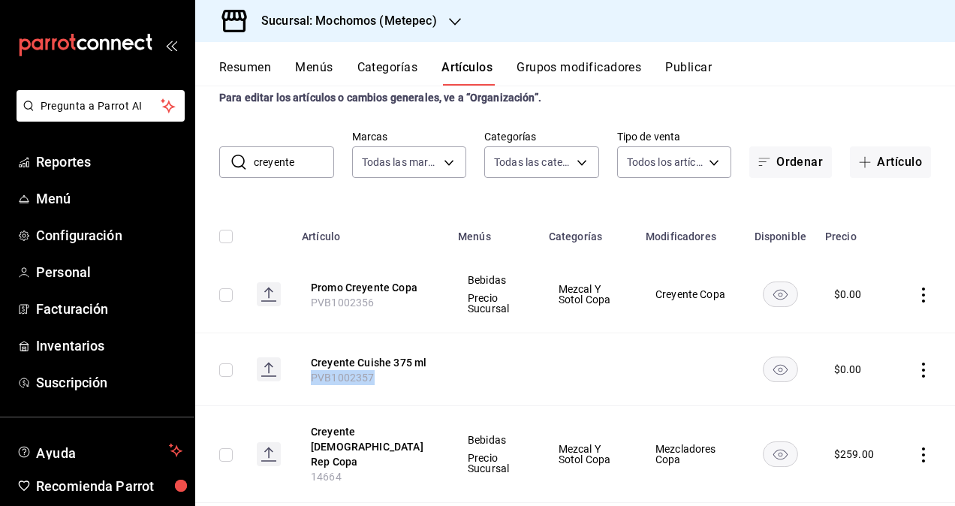
scroll to position [75, 0]
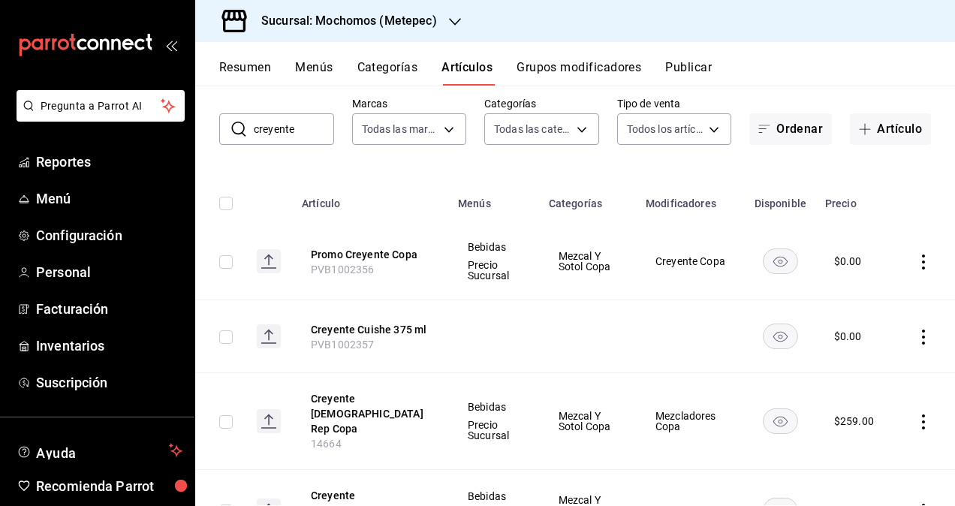
click at [411, 19] on h3 "Sucursal: Mochomos (Metepec)" at bounding box center [343, 21] width 188 height 18
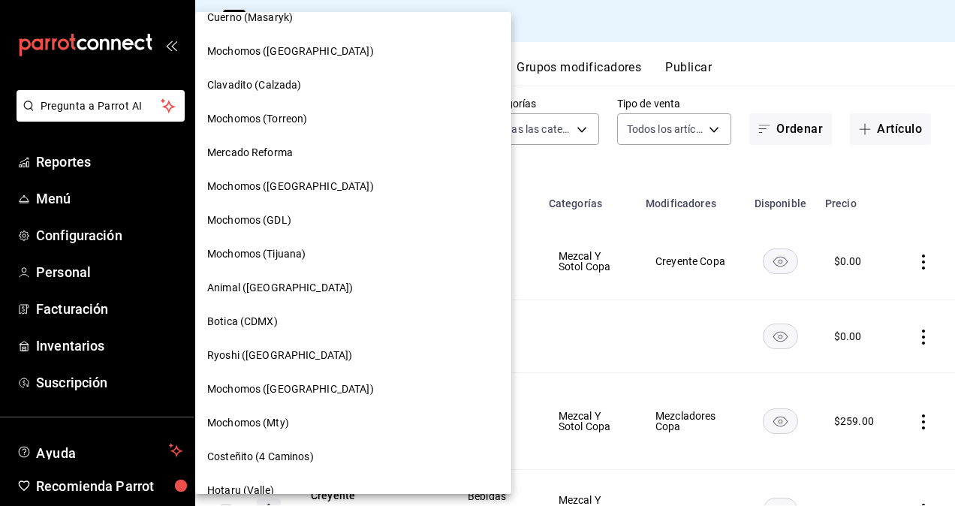
scroll to position [375, 0]
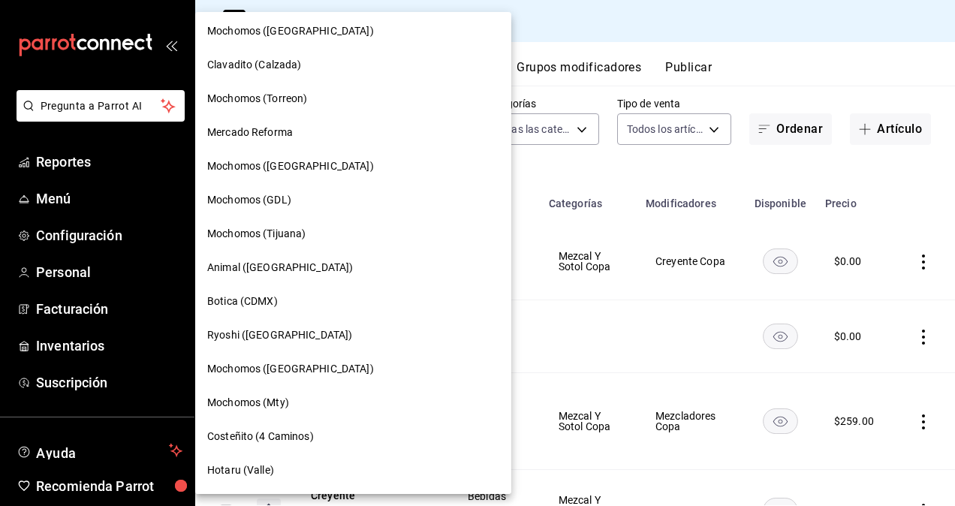
click at [473, 186] on div at bounding box center [477, 253] width 955 height 506
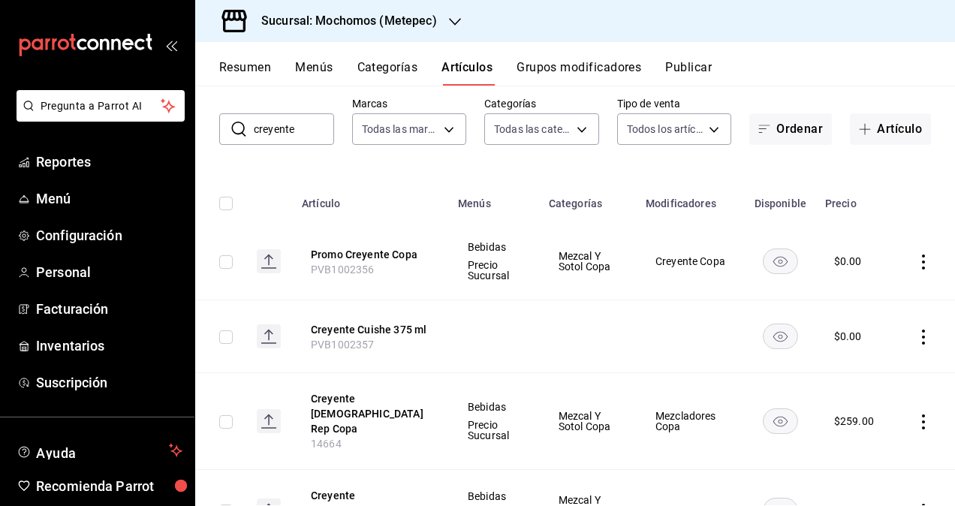
click at [342, 345] on span "PVB1002357" at bounding box center [343, 345] width 64 height 12
copy span "PVB1002357"
click at [443, 18] on div "Sucursal: Mochomos (Metepec)" at bounding box center [337, 21] width 260 height 42
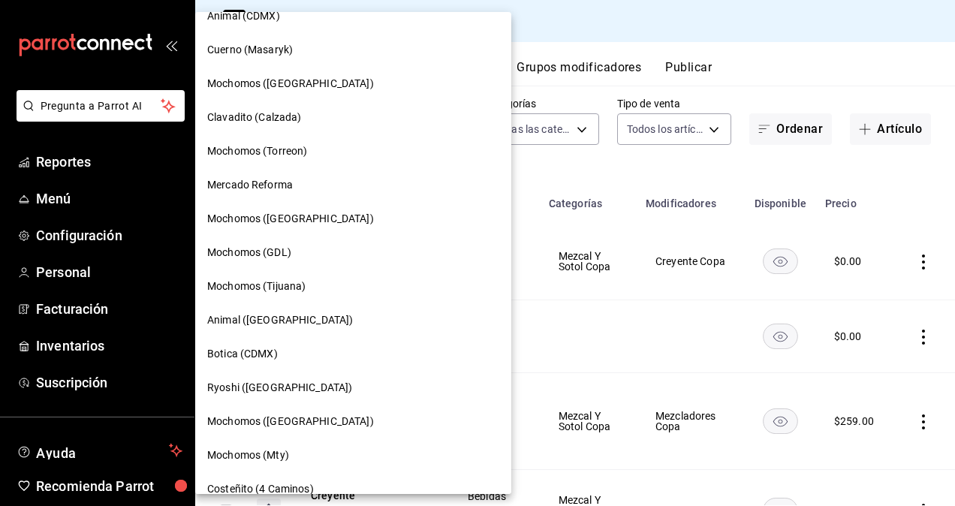
scroll to position [300, 0]
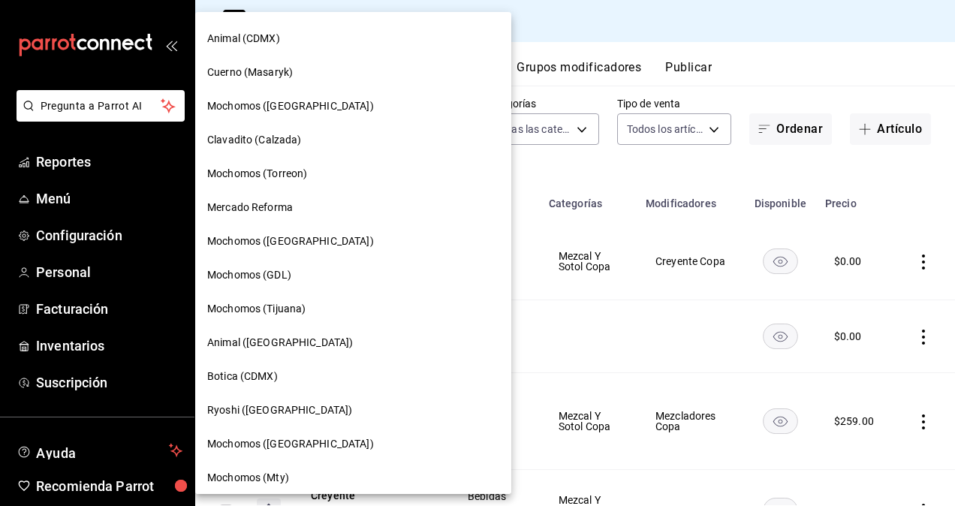
click at [267, 301] on span "Mochomos (Tijuana)" at bounding box center [256, 309] width 98 height 16
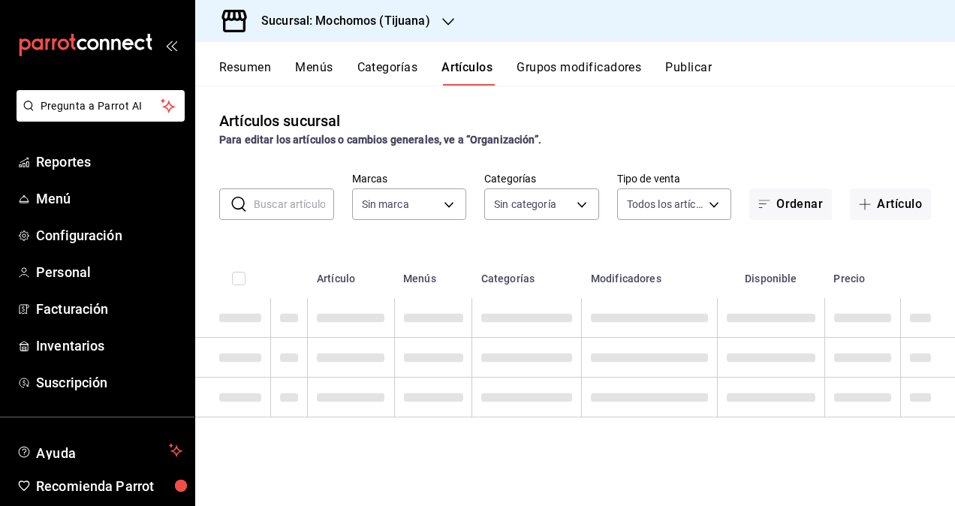
click at [536, 104] on div "Artículos sucursal Para editar los artículos o cambios generales, ve a “Organiz…" at bounding box center [575, 296] width 760 height 420
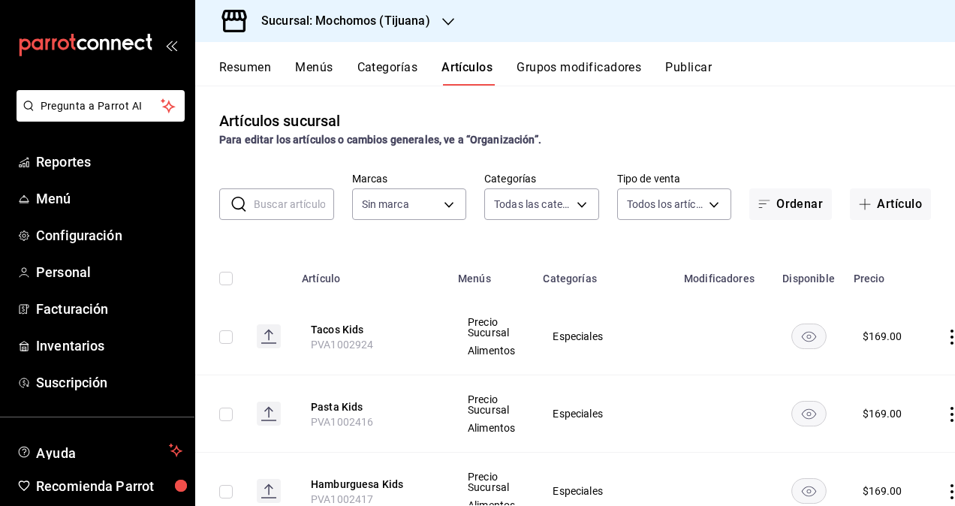
type input "d01c1a80-0c2c-4bb7-96a3-2750fe7e1a71,a374eb17-8ac6-42e7-8227-74a2ddfc174f,358d4…"
click at [279, 207] on input "text" at bounding box center [294, 204] width 80 height 30
paste input "PVB1002357"
type input "PVB1002357"
type input "c300ab0f-4e96-434a-ab79-9fec8b673c9f"
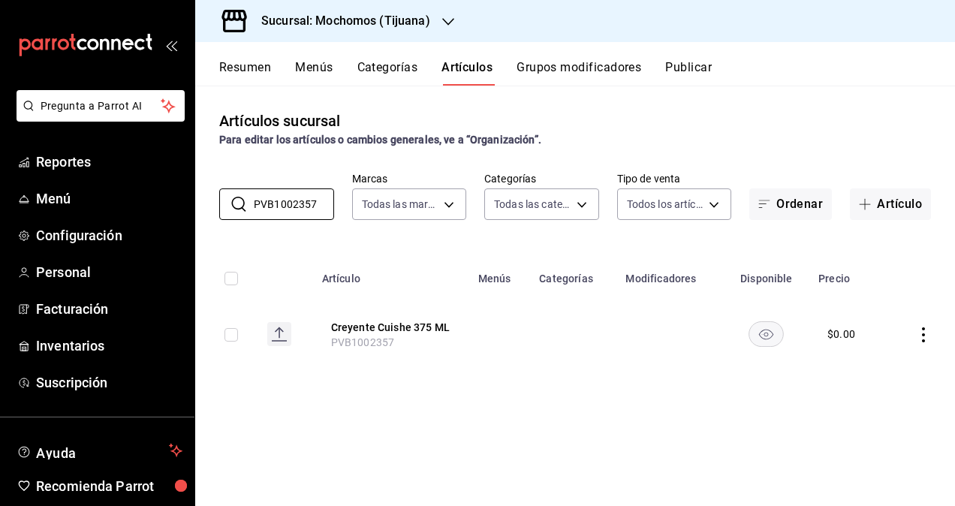
type input "PVB1002357"
click at [565, 93] on div "Artículos sucursal Para editar los artículos o cambios generales, ve a “Organiz…" at bounding box center [575, 296] width 760 height 420
click at [411, 23] on h3 "Sucursal: Mochomos (Tijuana)" at bounding box center [339, 21] width 181 height 18
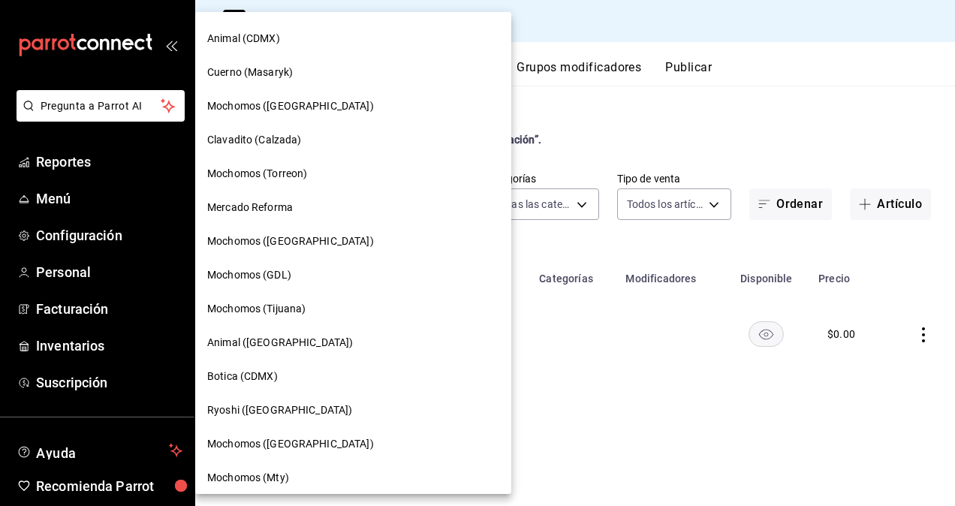
scroll to position [375, 0]
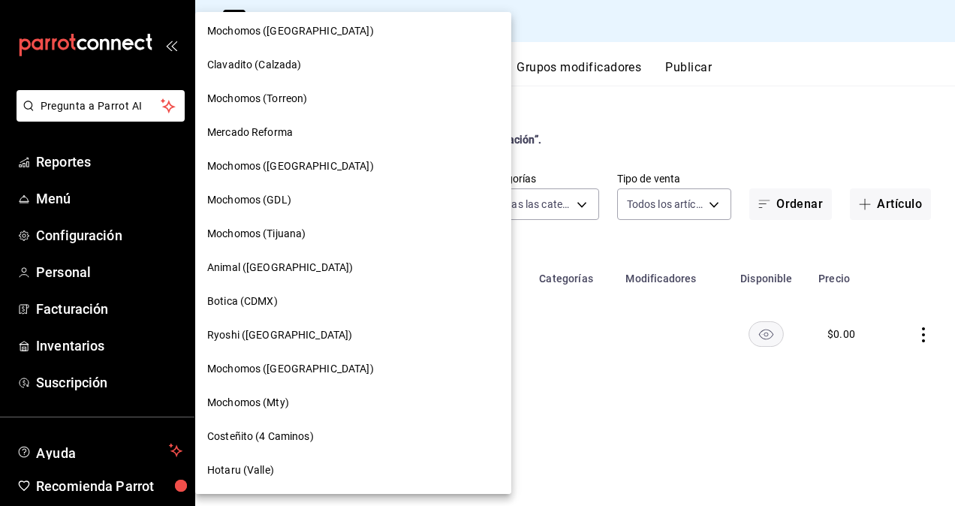
click at [249, 400] on span "Mochomos (Mty)" at bounding box center [248, 403] width 82 height 16
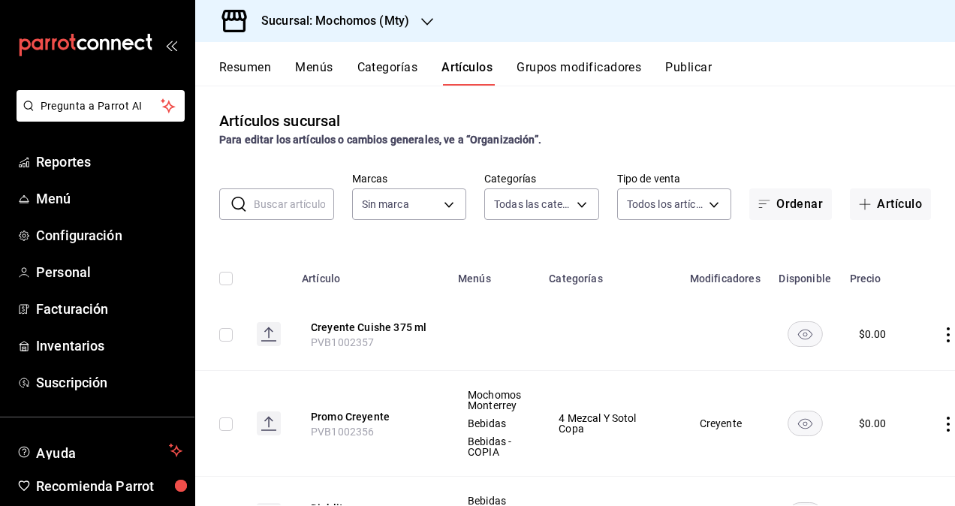
type input "ca062f0f-28a6-4a2e-835a-bf626b46f614,ff02f0f8-cf27-4ea8-b513-1d5c0356e4fc,aaf97…"
type input "b352ad34-a903-4246-b8b1-197398375429"
click at [399, 17] on h3 "Sucursal: Mochomos (Mty)" at bounding box center [329, 21] width 160 height 18
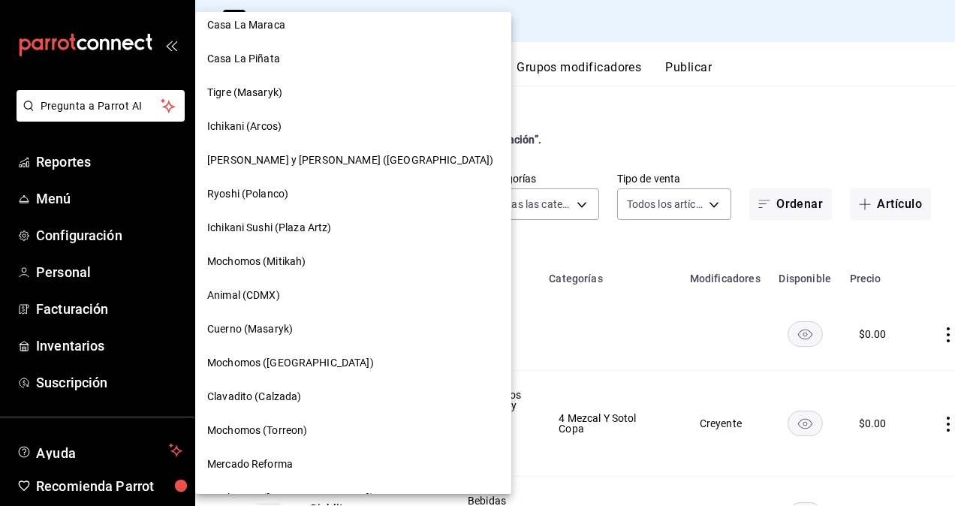
scroll to position [75, 0]
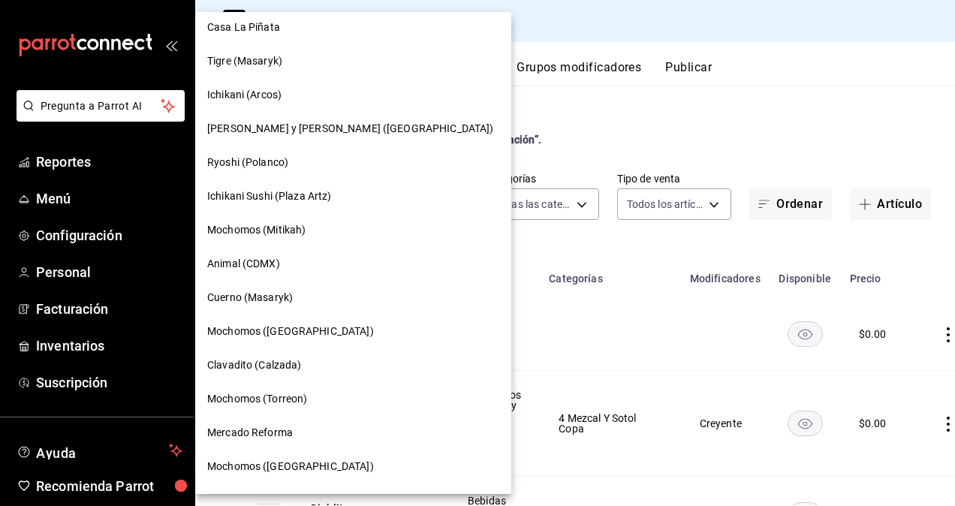
click at [251, 226] on span "Mochomos (Mitikah)" at bounding box center [256, 230] width 98 height 16
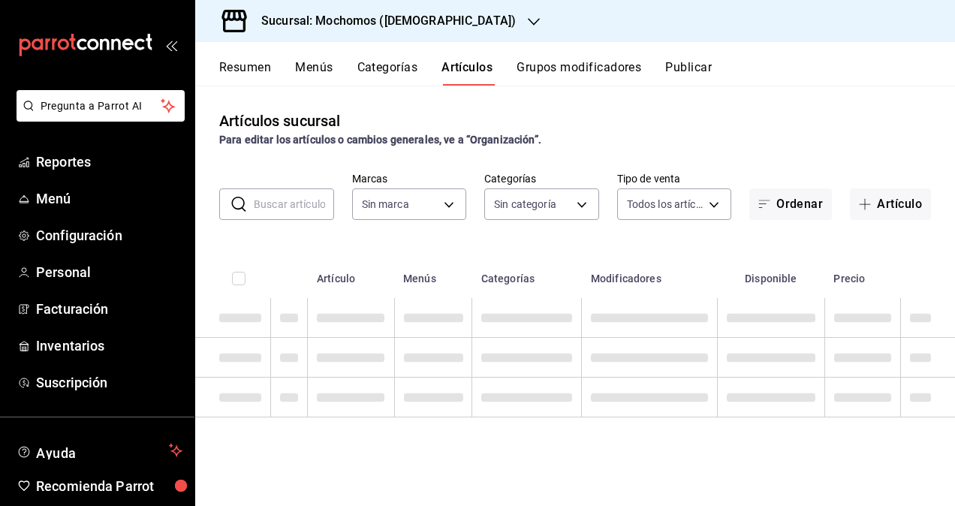
click at [563, 110] on div "Artículos sucursal Para editar los artículos o cambios generales, ve a “Organiz…" at bounding box center [575, 129] width 760 height 38
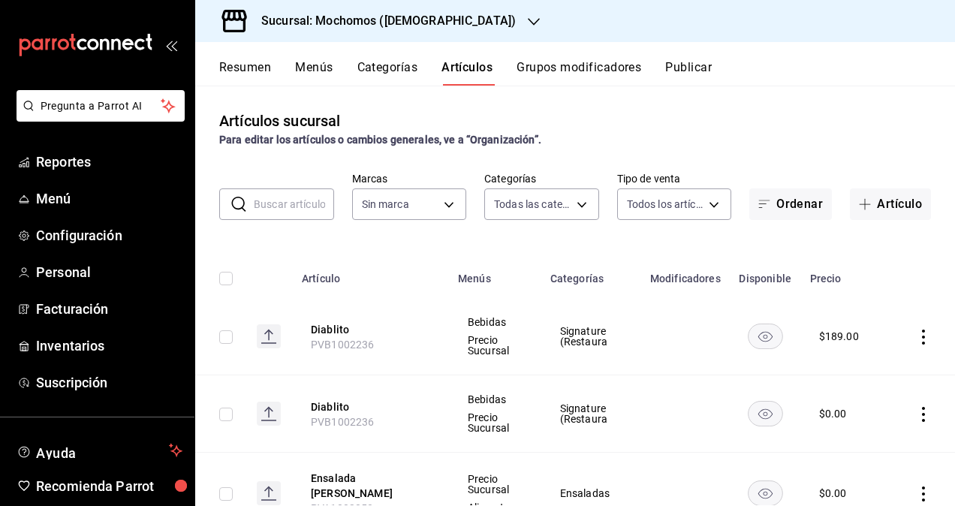
type input "2f35be6f-ff15-4940-b385-314360a5d00c,4e108ac5-71ad-4fe3-83dd-65cb98b4ff2e,7ee7a…"
click at [275, 206] on input "text" at bounding box center [294, 204] width 80 height 30
type input "d0e5f648-281b-433d-bf08-9501e0541b8c"
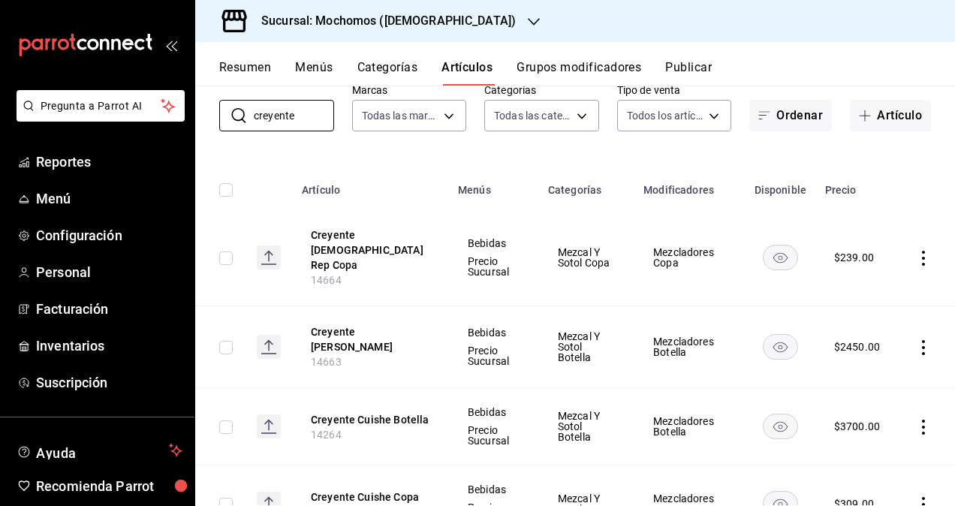
scroll to position [0, 0]
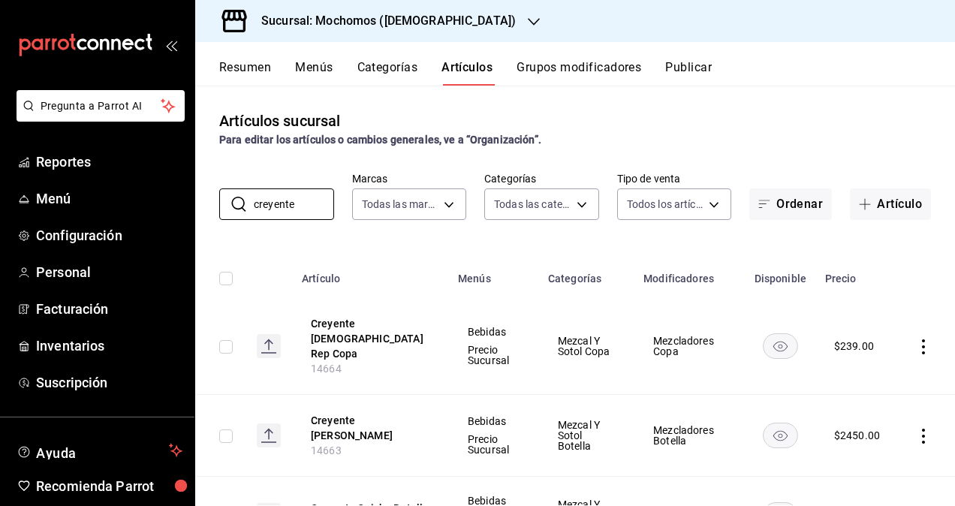
click at [566, 127] on div "Artículos sucursal Para editar los artículos o cambios generales, ve a “Organiz…" at bounding box center [575, 129] width 760 height 38
click at [297, 206] on input "creyente" at bounding box center [294, 204] width 80 height 30
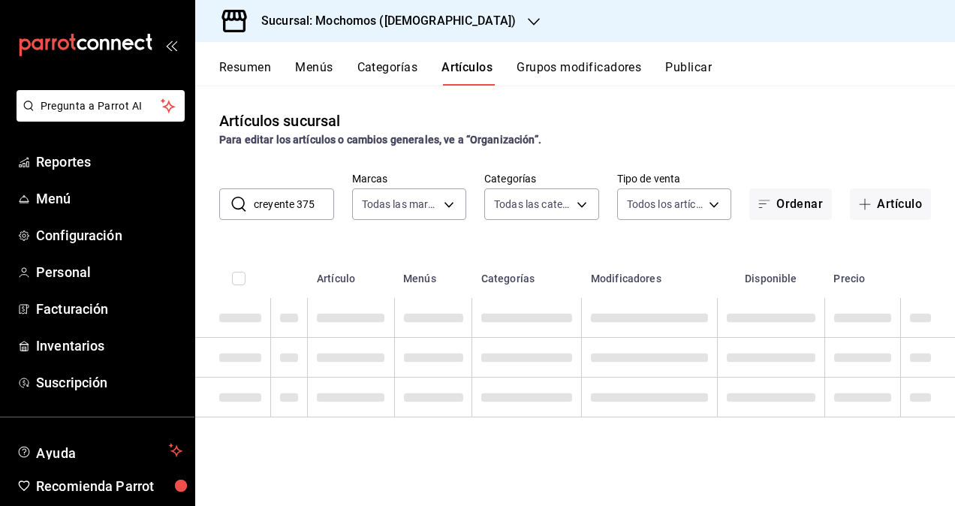
click at [571, 123] on div "Artículos sucursal Para editar los artículos o cambios generales, ve a “Organiz…" at bounding box center [575, 129] width 760 height 38
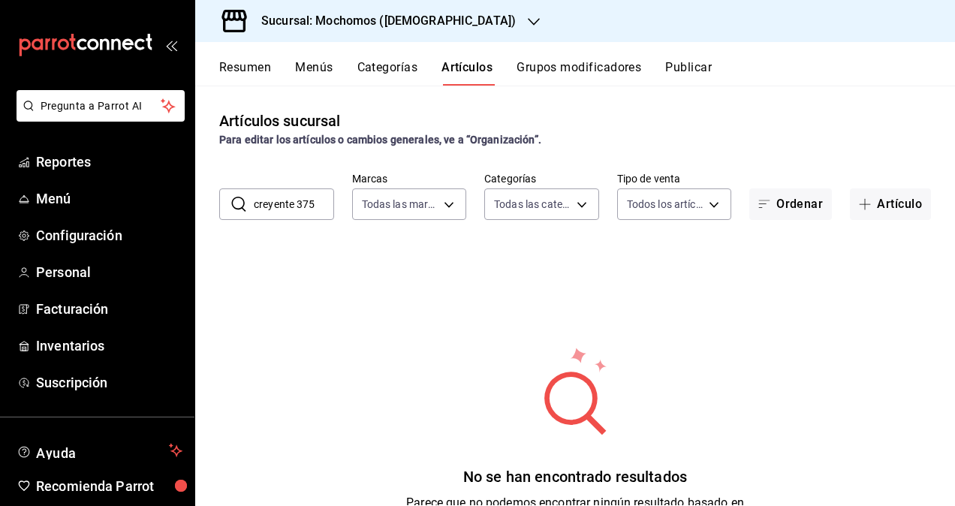
click at [330, 210] on input "creyente 375" at bounding box center [294, 204] width 80 height 30
type input "c"
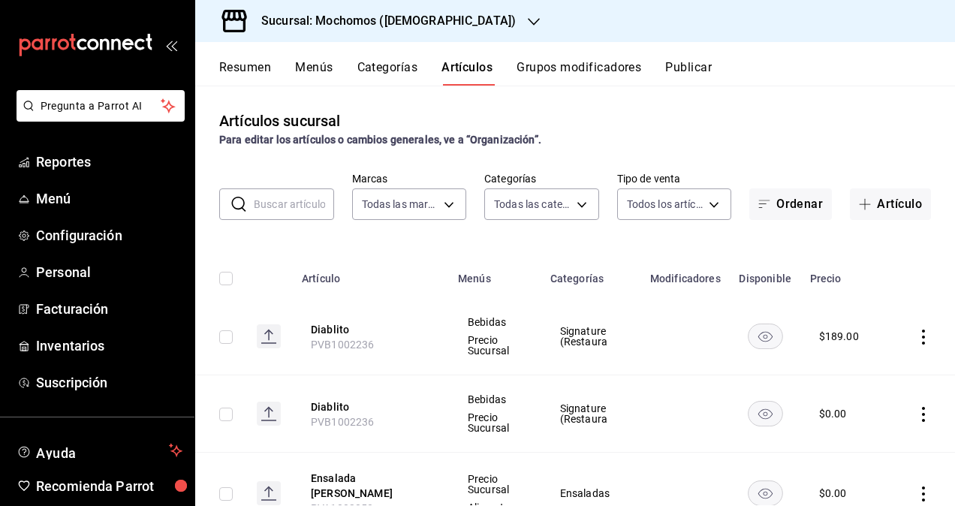
click at [434, 14] on div "Sucursal: Mochomos (Mitikah)" at bounding box center [376, 21] width 339 height 42
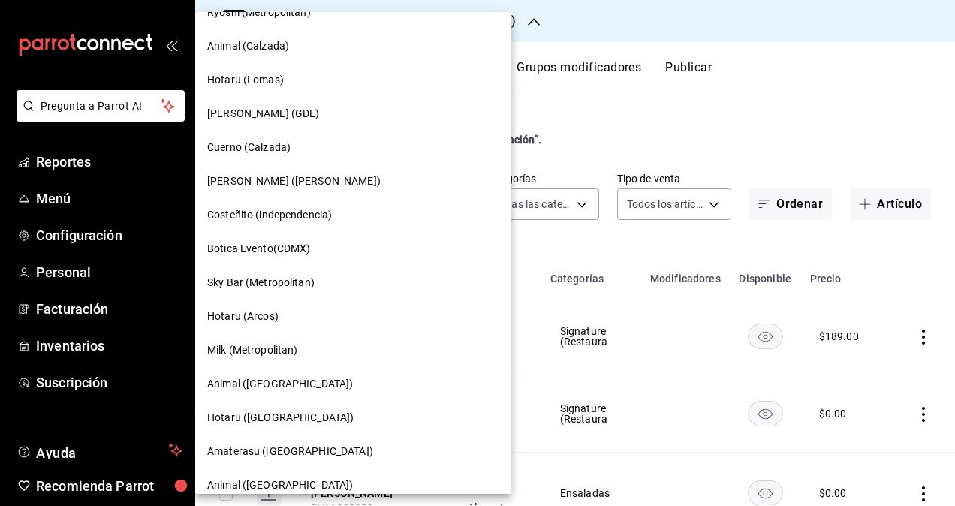
scroll to position [1185, 0]
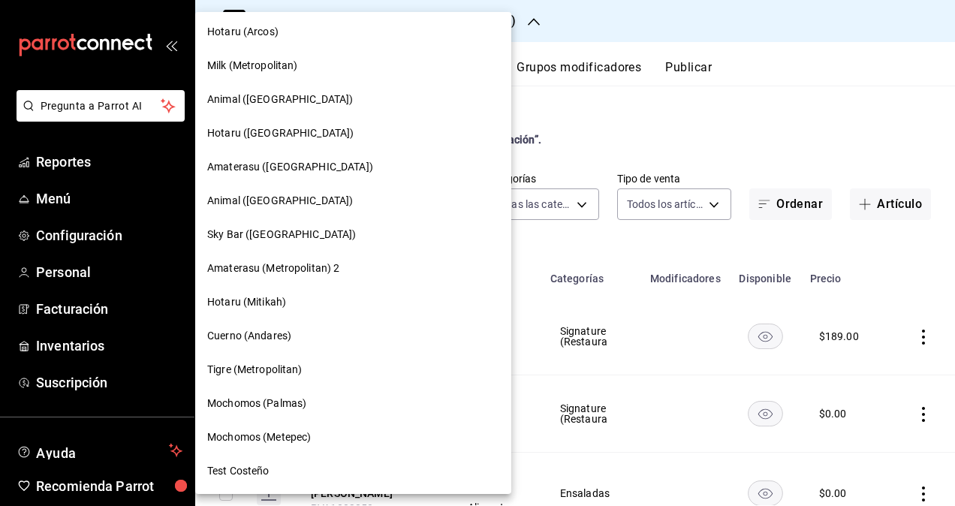
click at [278, 435] on span "Mochomos (Metepec)" at bounding box center [259, 437] width 104 height 16
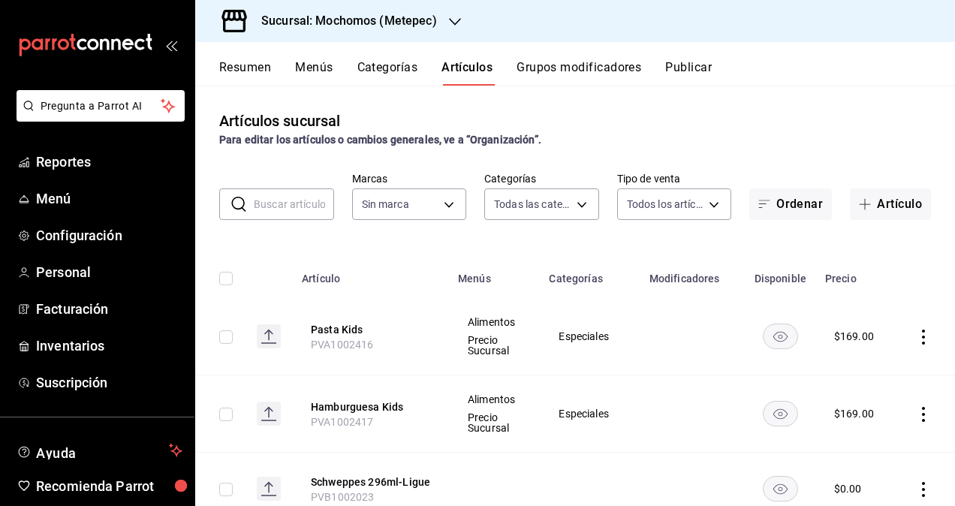
type input "c9cbc288-c827-488d-81f5-370afefb1912,46081463-7037-4dd2-a9ab-e56ff6a8fa7c,bf958…"
click at [264, 205] on input "text" at bounding box center [294, 204] width 80 height 30
type input "2365f74e-aa6b-4392-bdf2-72765591bddf"
type input "creyente"
type input "2365f74e-aa6b-4392-bdf2-72765591bddf"
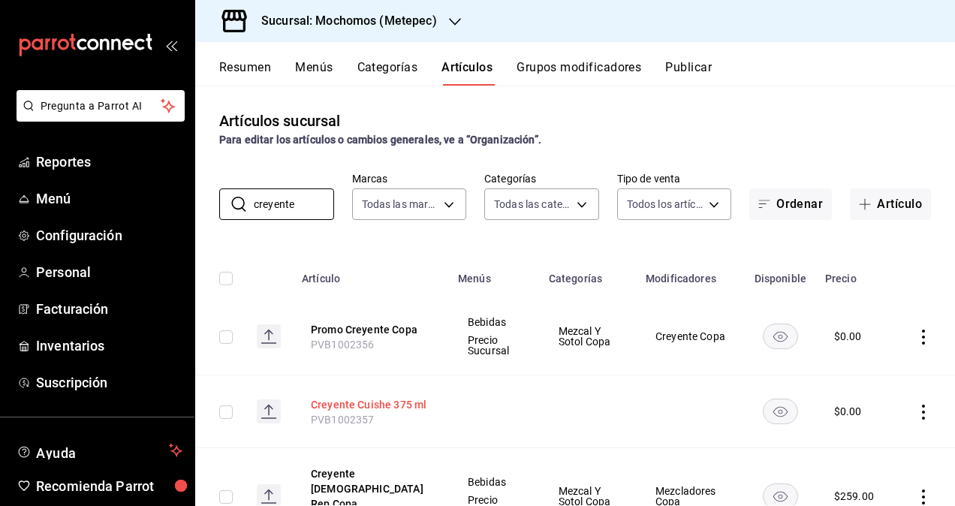
click at [374, 402] on button "Creyente Cuishe 375 ml" at bounding box center [371, 404] width 120 height 15
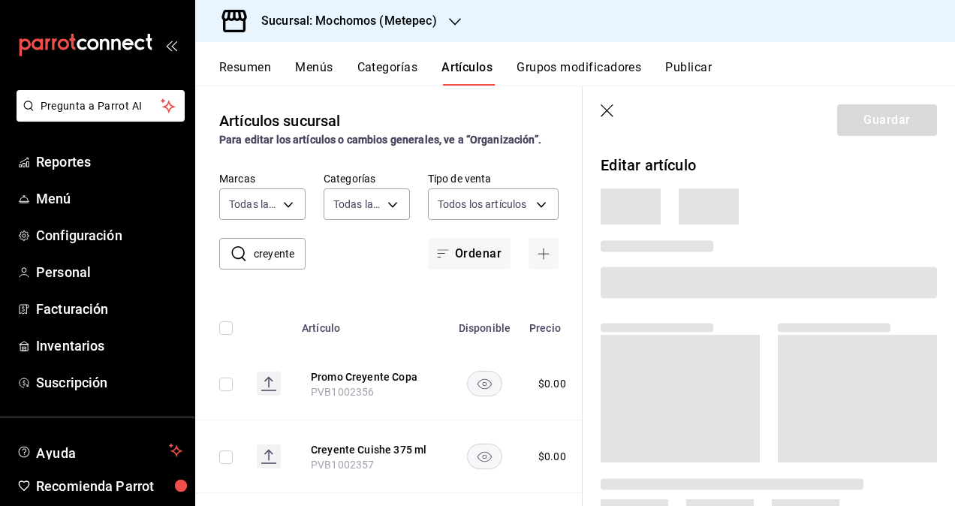
click at [607, 110] on icon "button" at bounding box center [608, 111] width 15 height 15
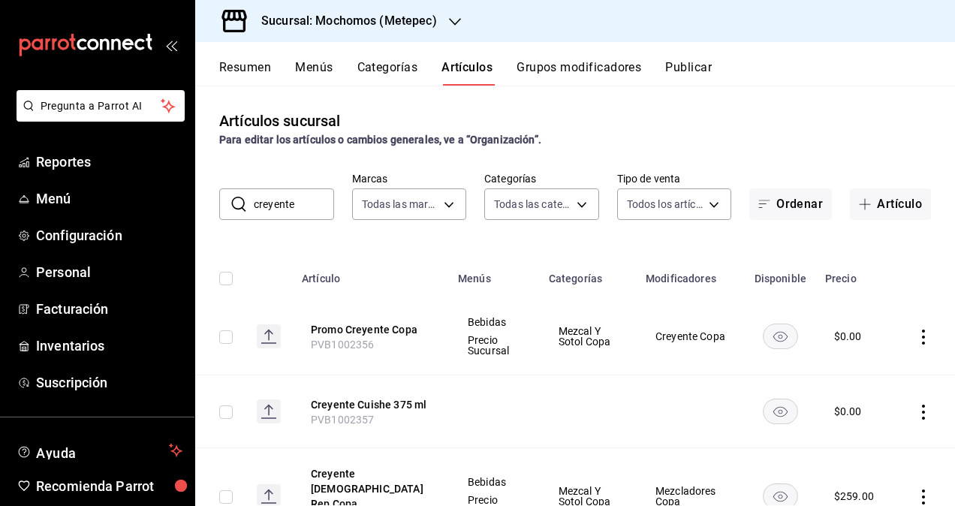
click at [353, 418] on span "PVB1002357" at bounding box center [343, 420] width 64 height 12
copy span "PVB1002357"
click at [403, 20] on h3 "Sucursal: Mochomos (Metepec)" at bounding box center [343, 21] width 188 height 18
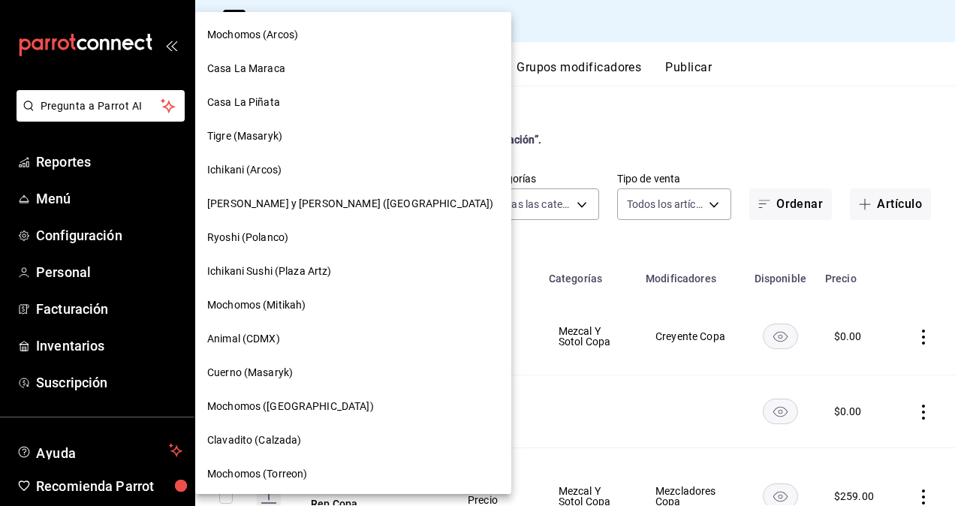
drag, startPoint x: 267, startPoint y: 296, endPoint x: 270, endPoint y: 312, distance: 16.8
click at [270, 312] on div "Mochomos (Mitikah)" at bounding box center [353, 305] width 316 height 34
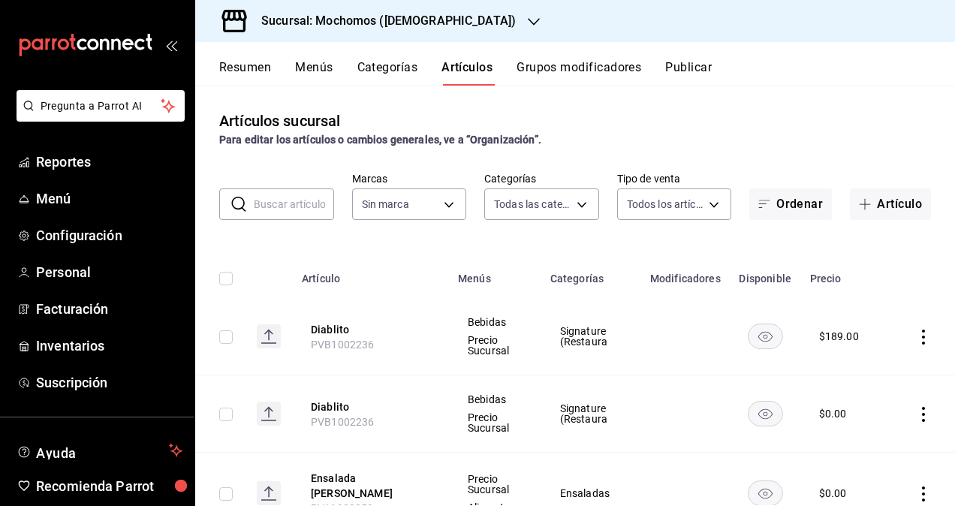
type input "2f35be6f-ff15-4940-b385-314360a5d00c,4e108ac5-71ad-4fe3-83dd-65cb98b4ff2e,7ee7a…"
click at [291, 207] on input "text" at bounding box center [294, 204] width 80 height 30
paste input "PVB1002357"
type input "PVB1002357"
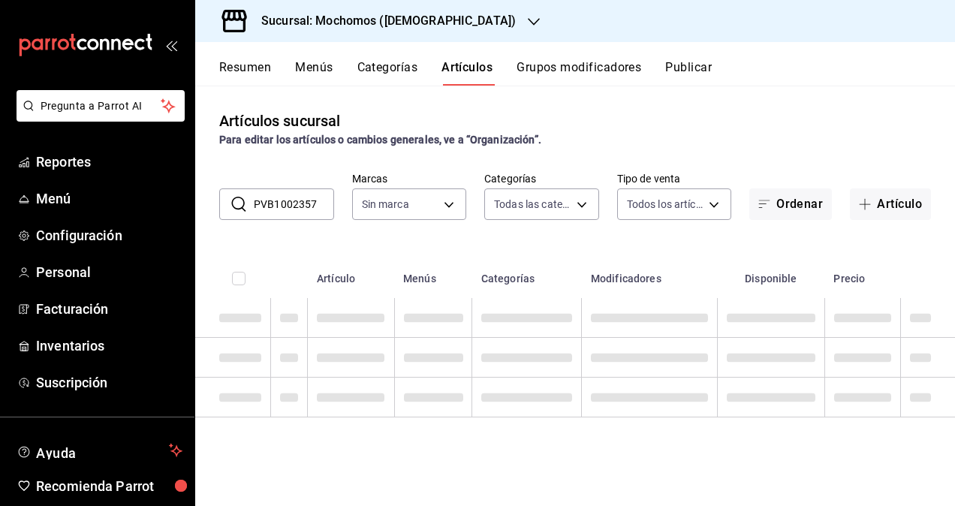
type input "d0e5f648-281b-433d-bf08-9501e0541b8c"
type input "PVB1002357"
click at [637, 110] on div "Artículos sucursal Para editar los artículos o cambios generales, ve a “Organiz…" at bounding box center [575, 129] width 760 height 38
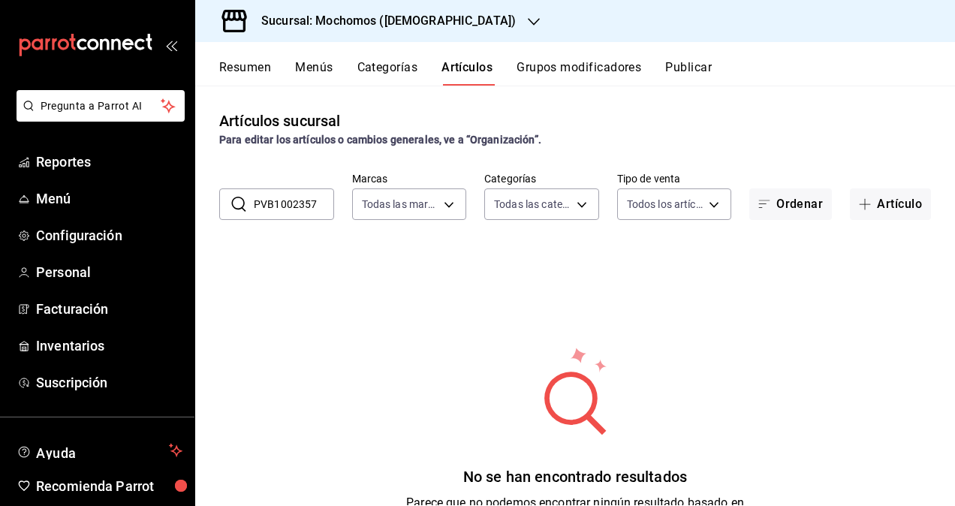
click at [875, 89] on div "Artículos sucursal Para editar los artículos o cambios generales, ve a “Organiz…" at bounding box center [575, 296] width 760 height 420
click at [394, 17] on h3 "Sucursal: Mochomos (Mitikah)" at bounding box center [382, 21] width 267 height 18
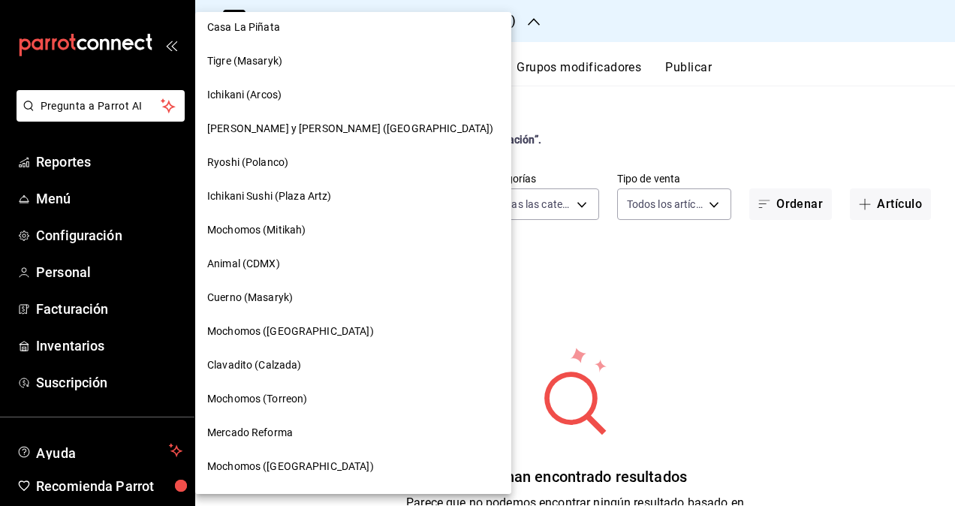
scroll to position [150, 0]
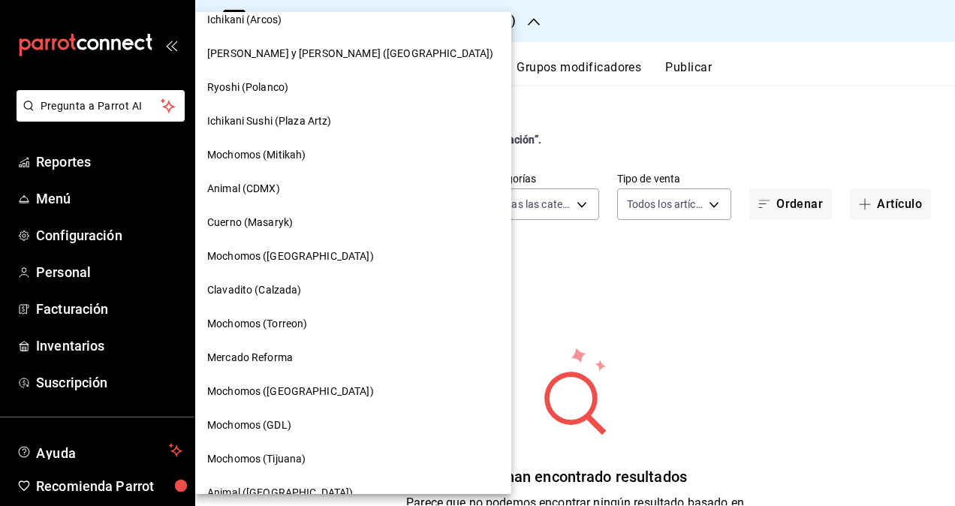
click at [269, 321] on span "Mochomos (Torreon)" at bounding box center [257, 324] width 100 height 16
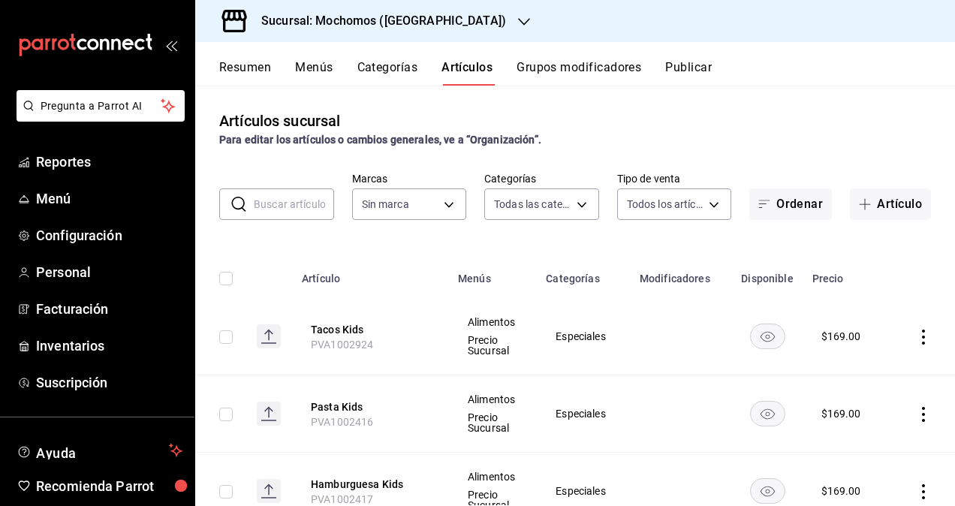
type input "3341872a-5347-4118-8f87-61381635e763,4fab835b-5ce3-44d6-a3b1-a21d3d8a3381,4ccb8…"
click at [324, 220] on div "Artículos sucursal Para editar los artículos o cambios generales, ve a “Organiz…" at bounding box center [575, 296] width 760 height 420
type input "creyente"
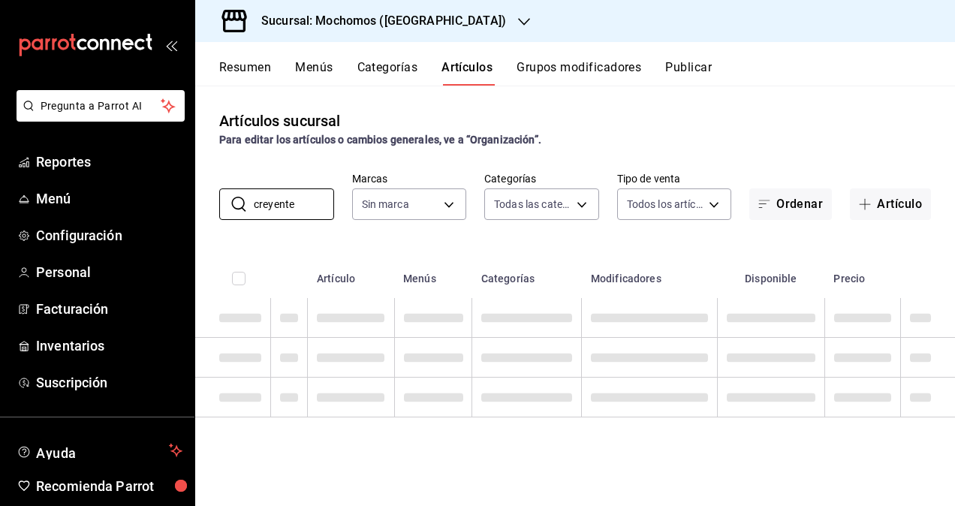
type input "c8544d00-0077-49dd-9e07-f6fffff65e49"
